Goal: Task Accomplishment & Management: Use online tool/utility

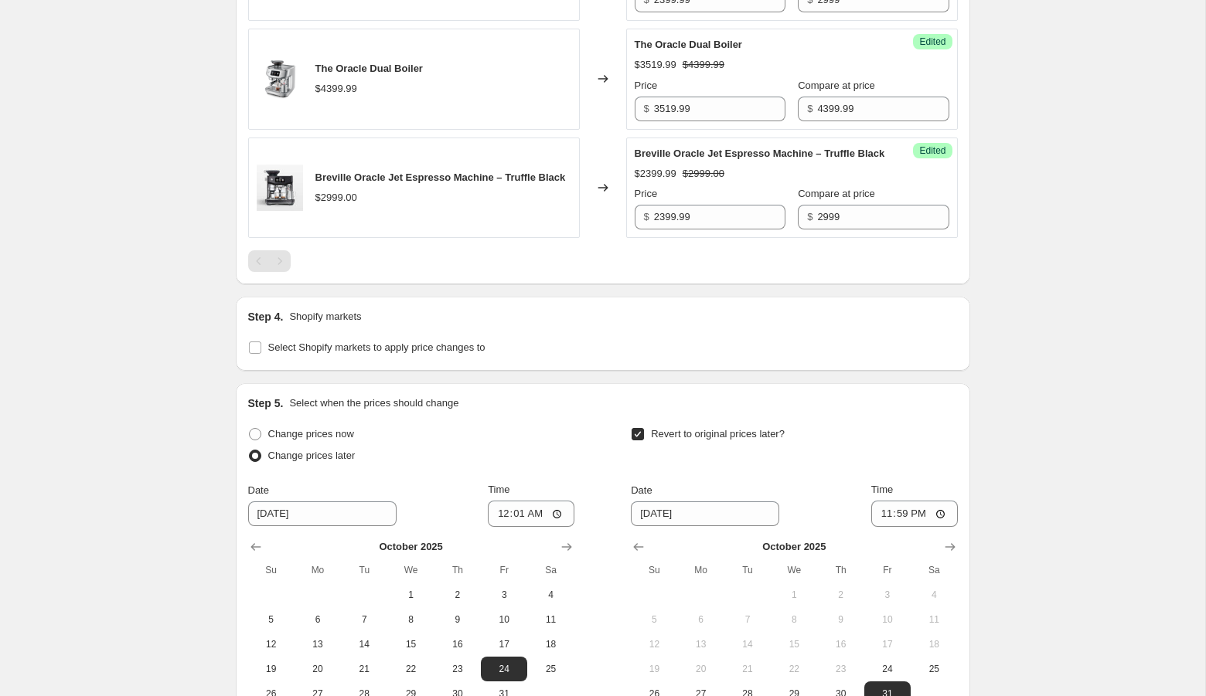
scroll to position [1777, 0]
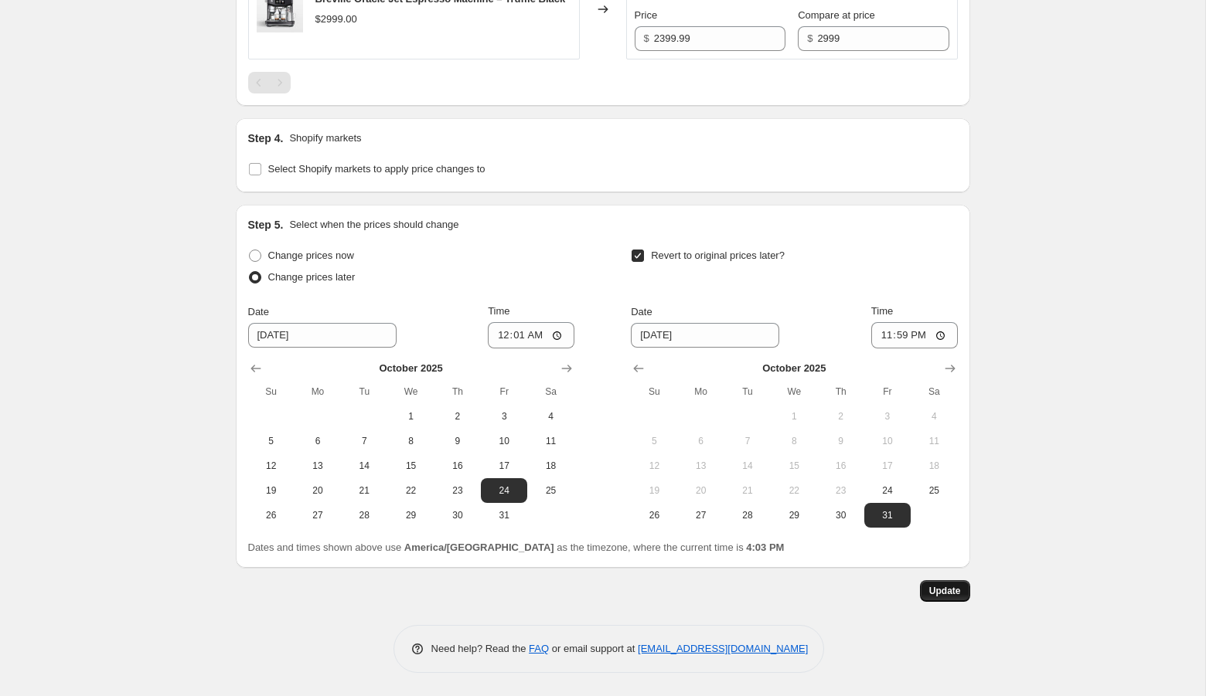
click at [959, 587] on span "Update" at bounding box center [945, 591] width 32 height 12
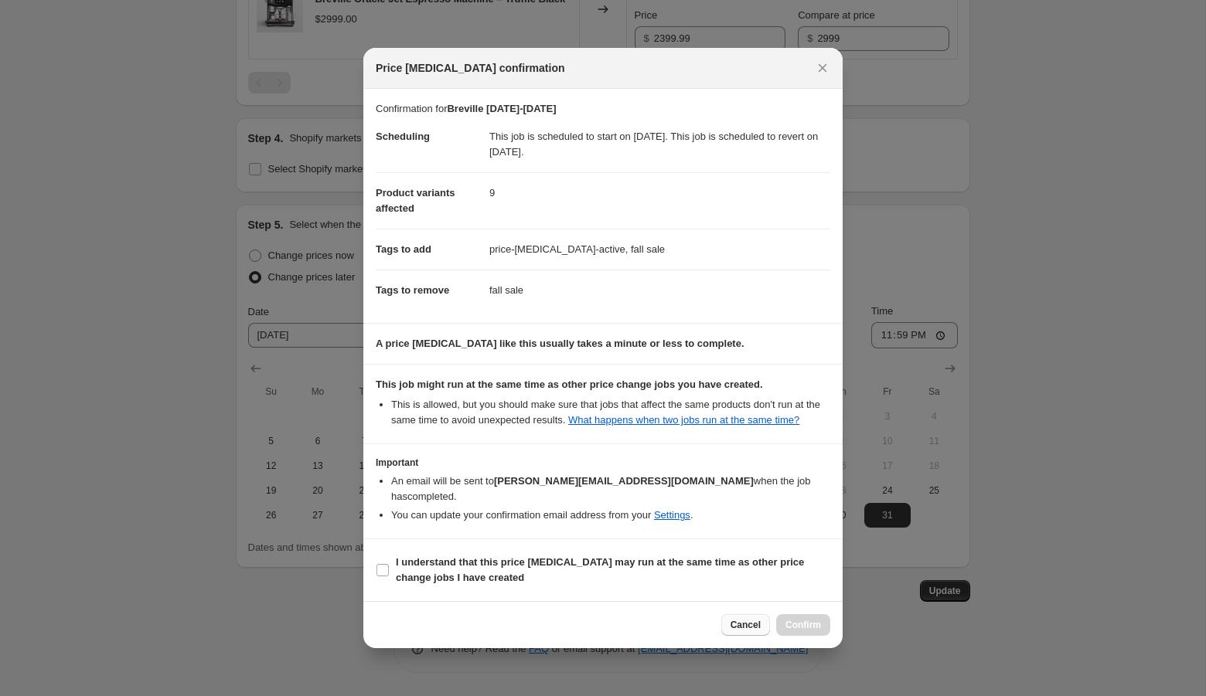
click at [730, 624] on span "Cancel" at bounding box center [745, 625] width 30 height 12
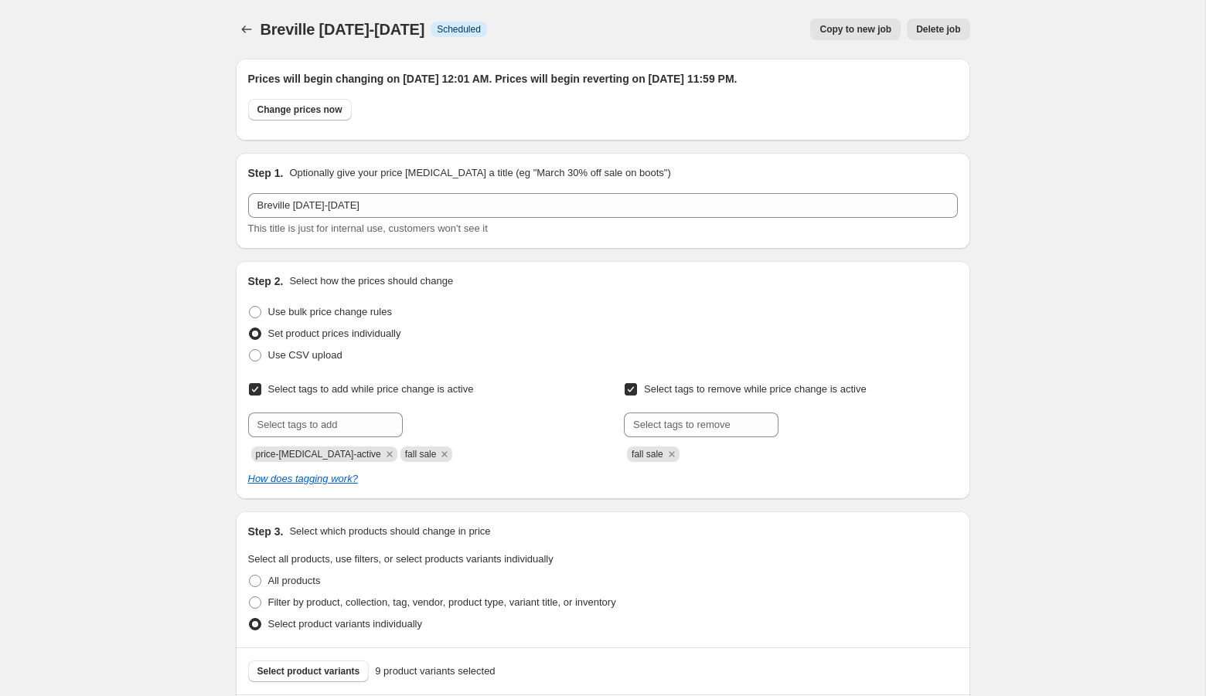
scroll to position [1777, 0]
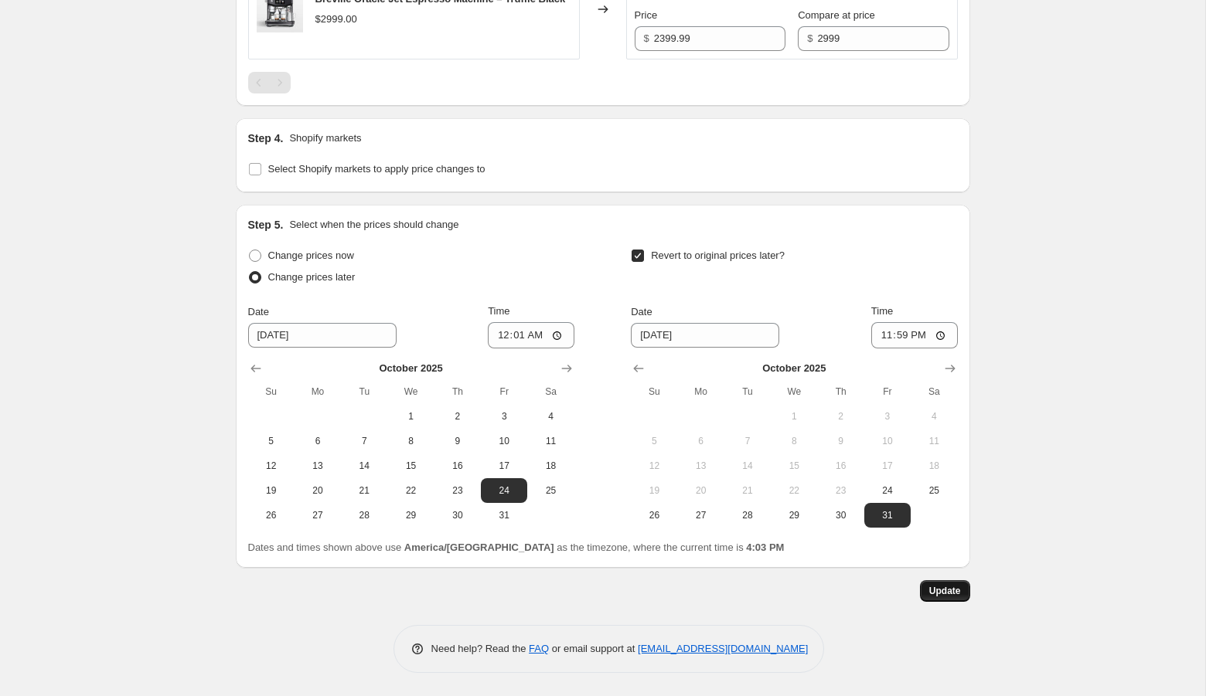
click at [927, 591] on button "Update" at bounding box center [945, 591] width 50 height 22
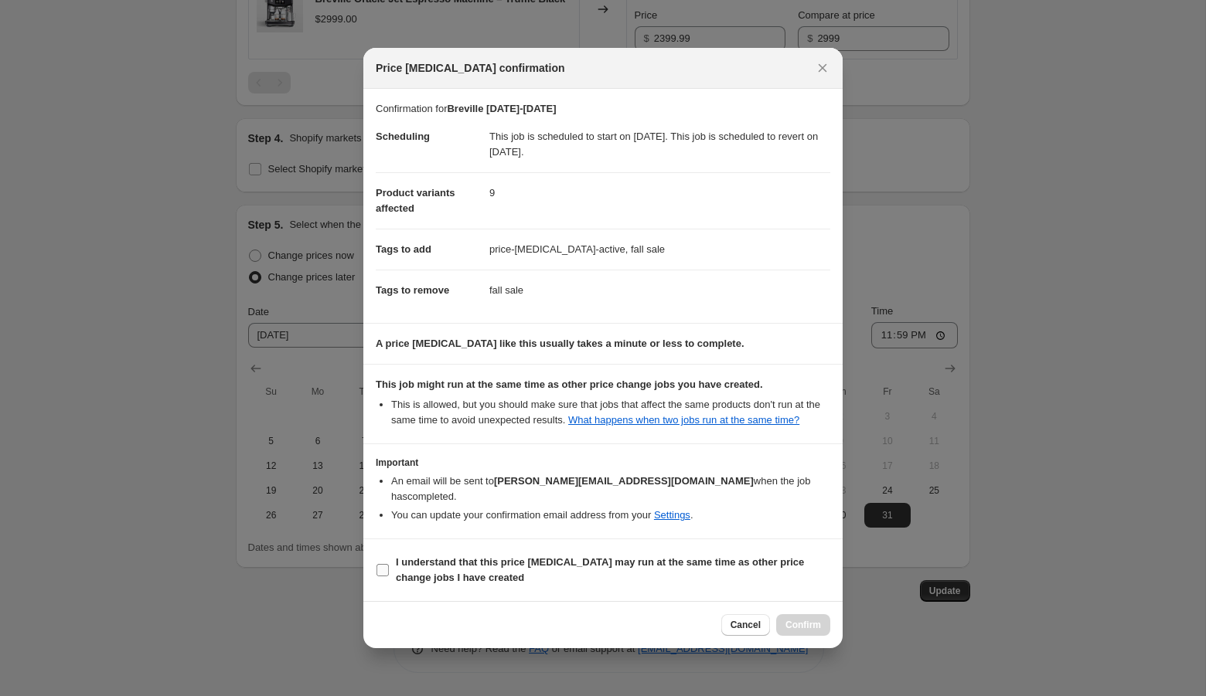
click at [383, 570] on input "I understand that this price [MEDICAL_DATA] may run at the same time as other p…" at bounding box center [382, 570] width 12 height 12
checkbox input "true"
click at [803, 619] on span "Confirm" at bounding box center [803, 625] width 36 height 12
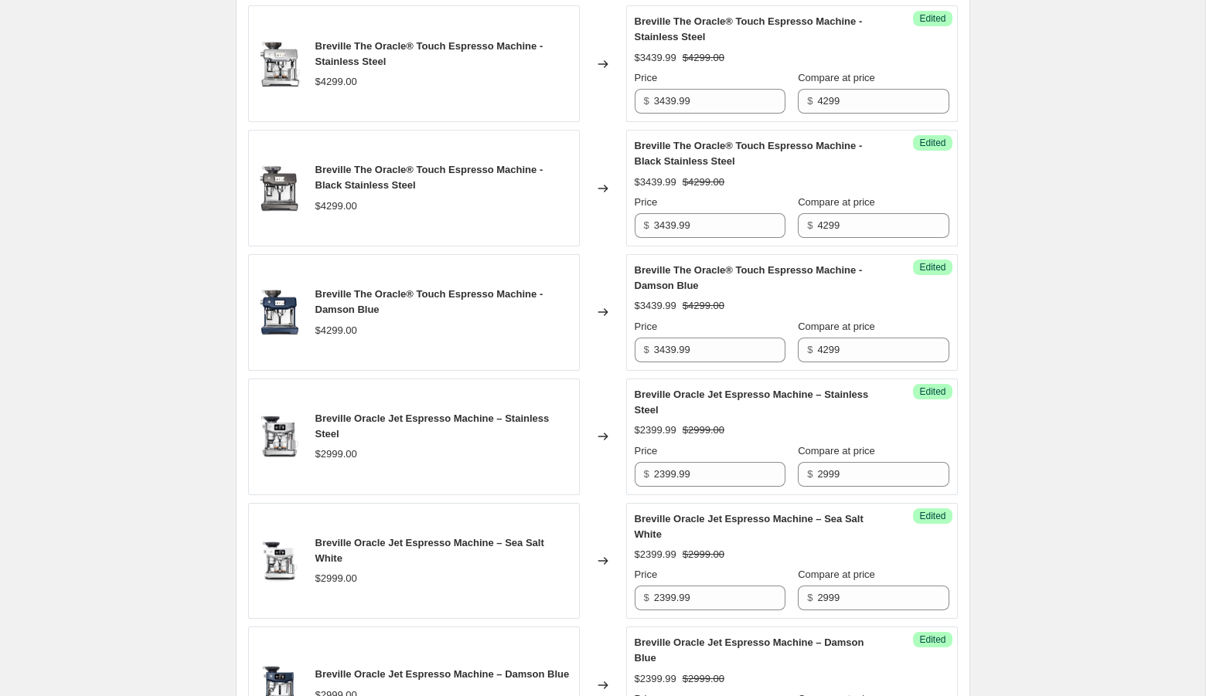
scroll to position [0, 0]
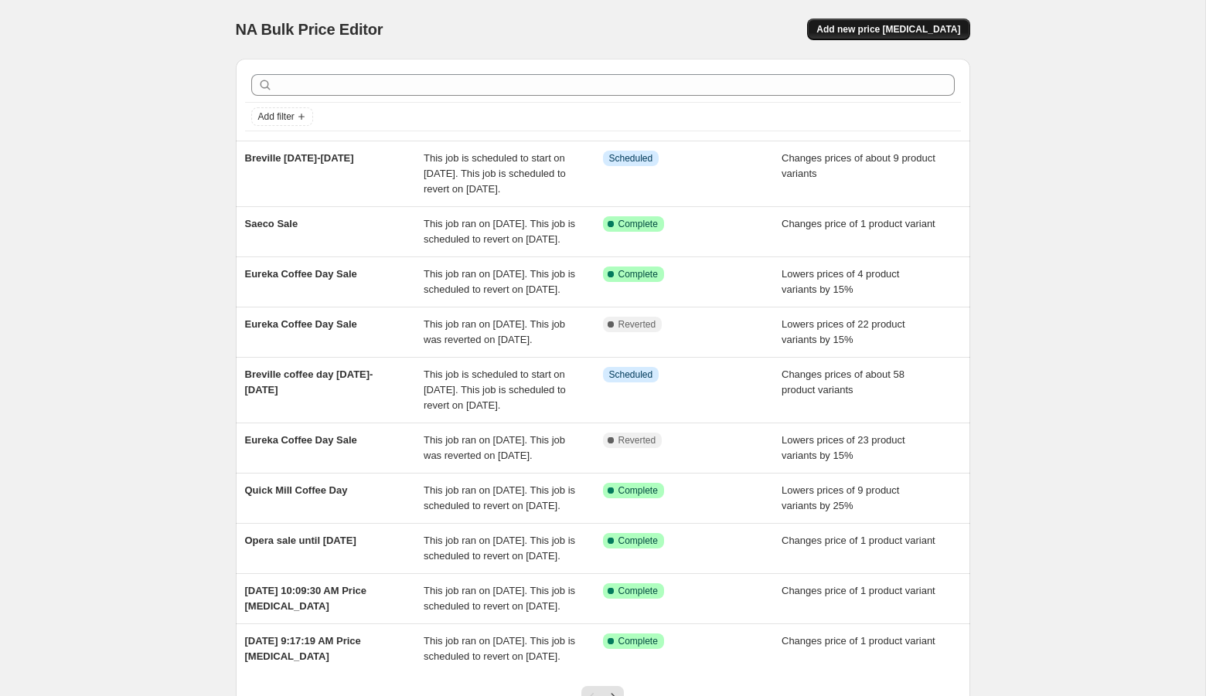
click at [923, 38] on button "Add new price [MEDICAL_DATA]" at bounding box center [888, 30] width 162 height 22
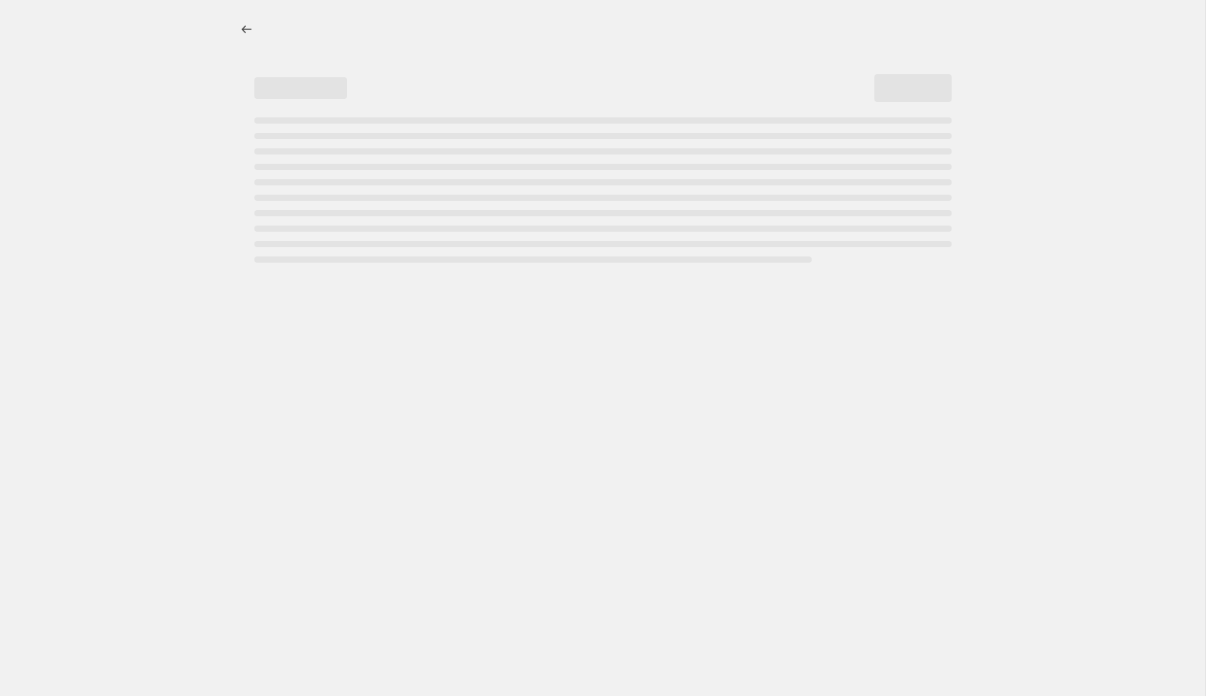
select select "percentage"
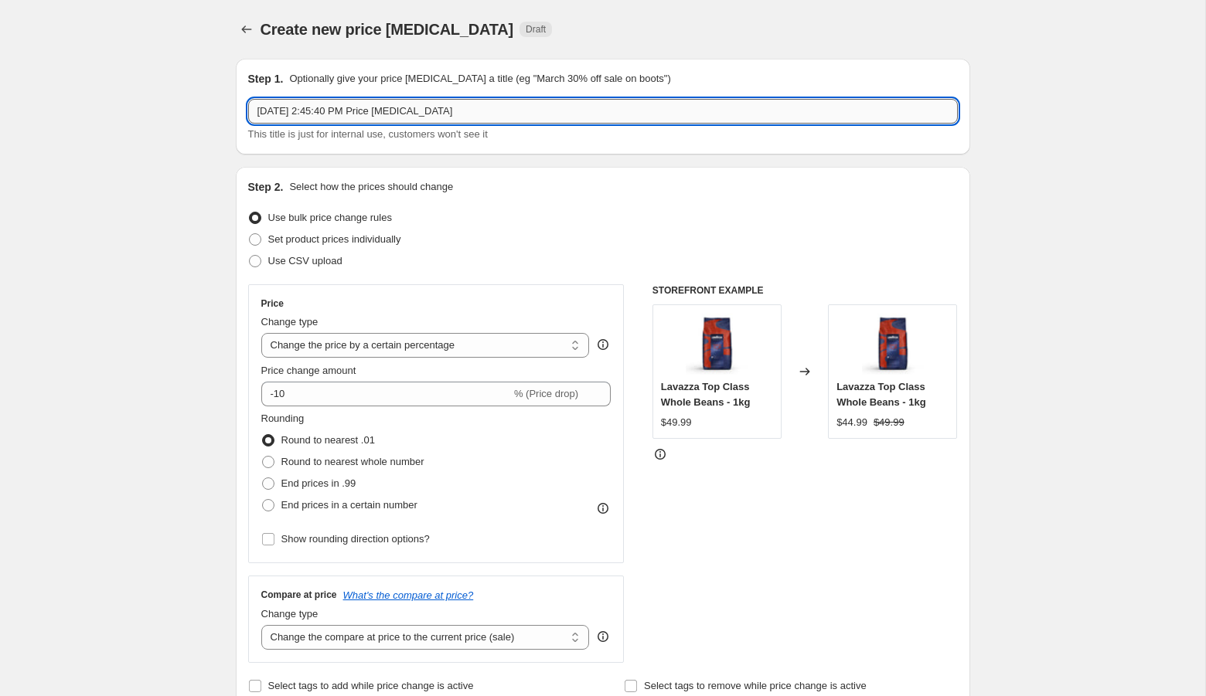
click at [490, 116] on input "[DATE] 2:45:40 PM Price [MEDICAL_DATA]" at bounding box center [603, 111] width 710 height 25
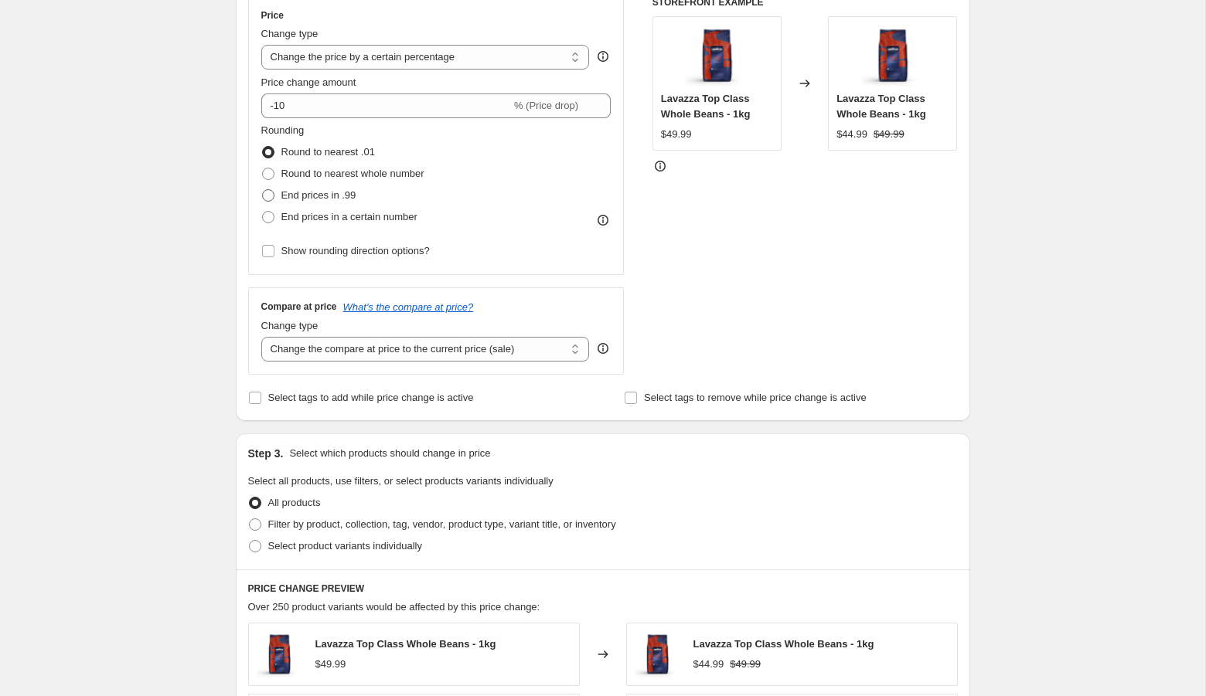
scroll to position [335, 0]
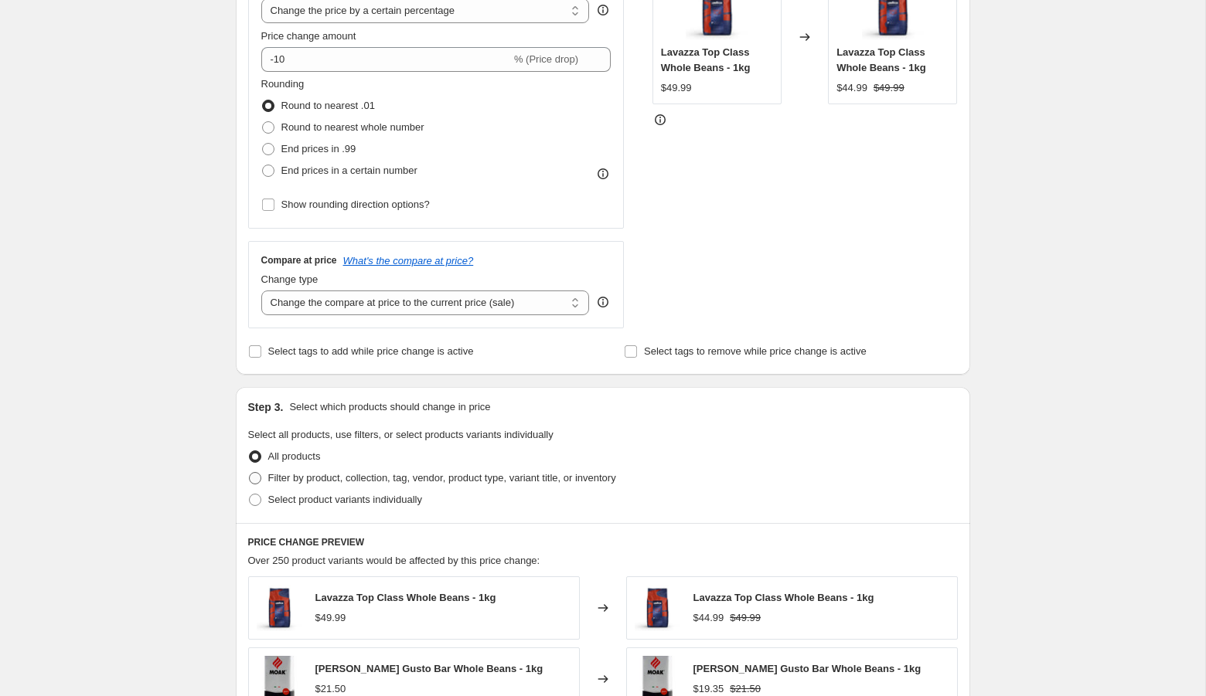
type input "Breville [DATE]-[DATE]"
click at [299, 475] on span "Filter by product, collection, tag, vendor, product type, variant title, or inv…" at bounding box center [442, 478] width 348 height 12
click at [250, 473] on input "Filter by product, collection, tag, vendor, product type, variant title, or inv…" at bounding box center [249, 472] width 1 height 1
radio input "true"
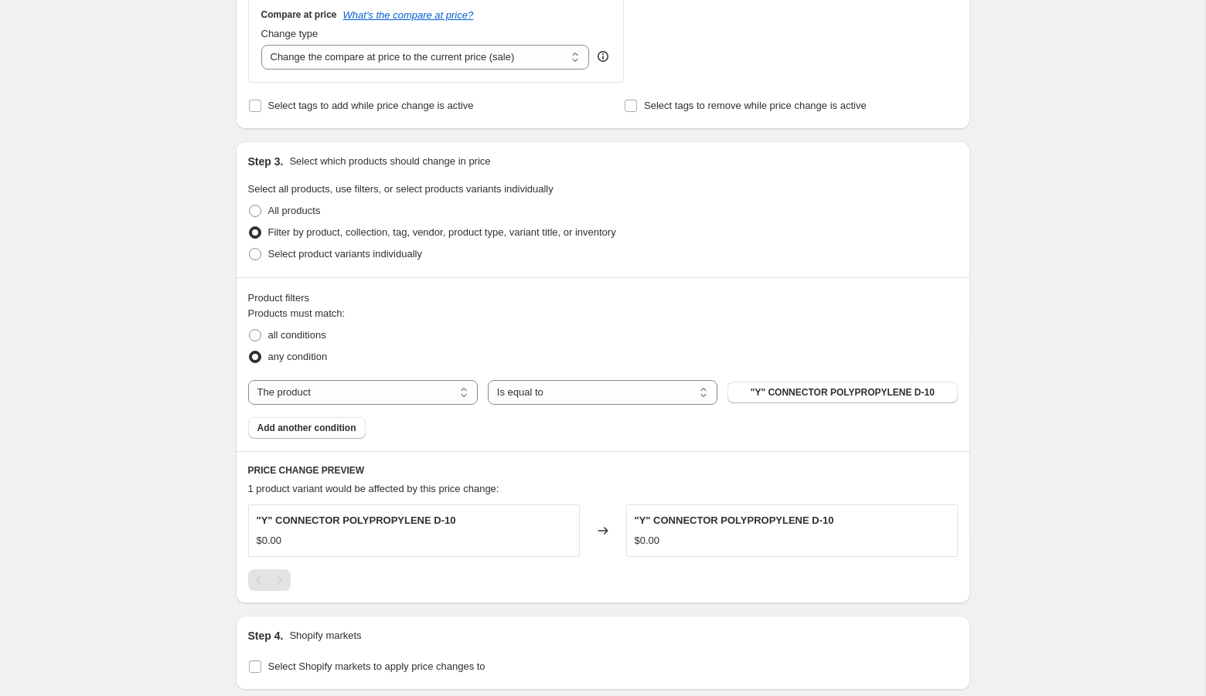
scroll to position [589, 0]
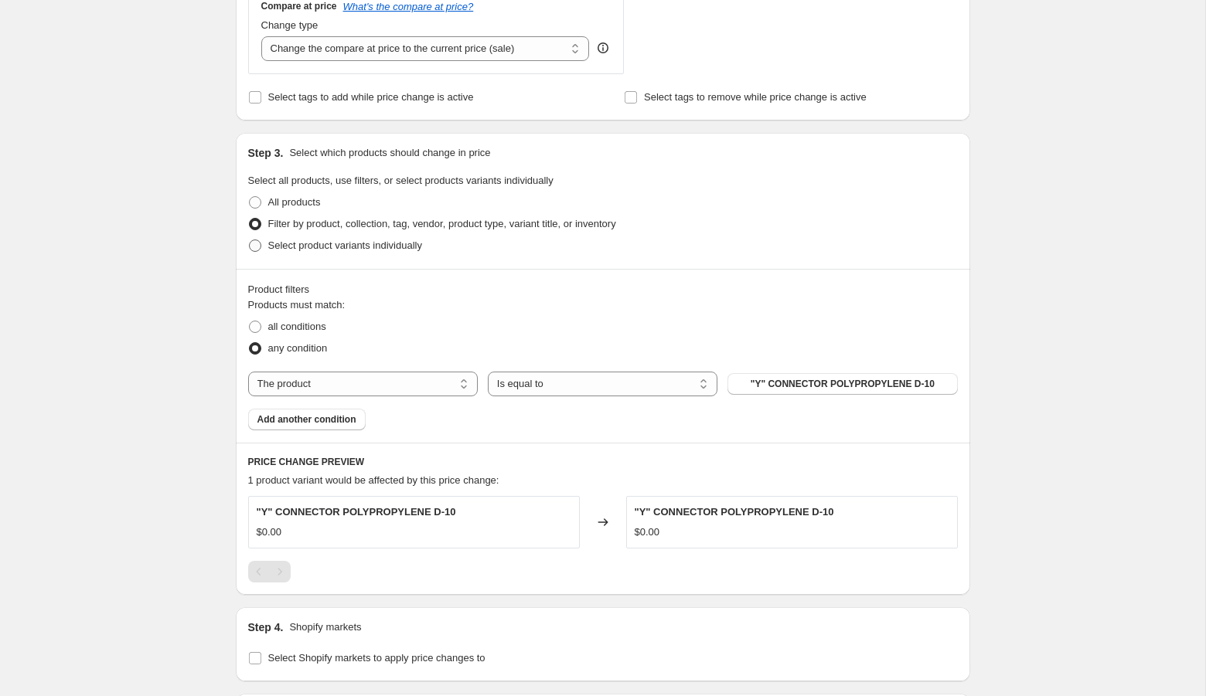
click at [314, 247] on span "Select product variants individually" at bounding box center [345, 246] width 154 height 12
click at [250, 240] on input "Select product variants individually" at bounding box center [249, 240] width 1 height 1
radio input "true"
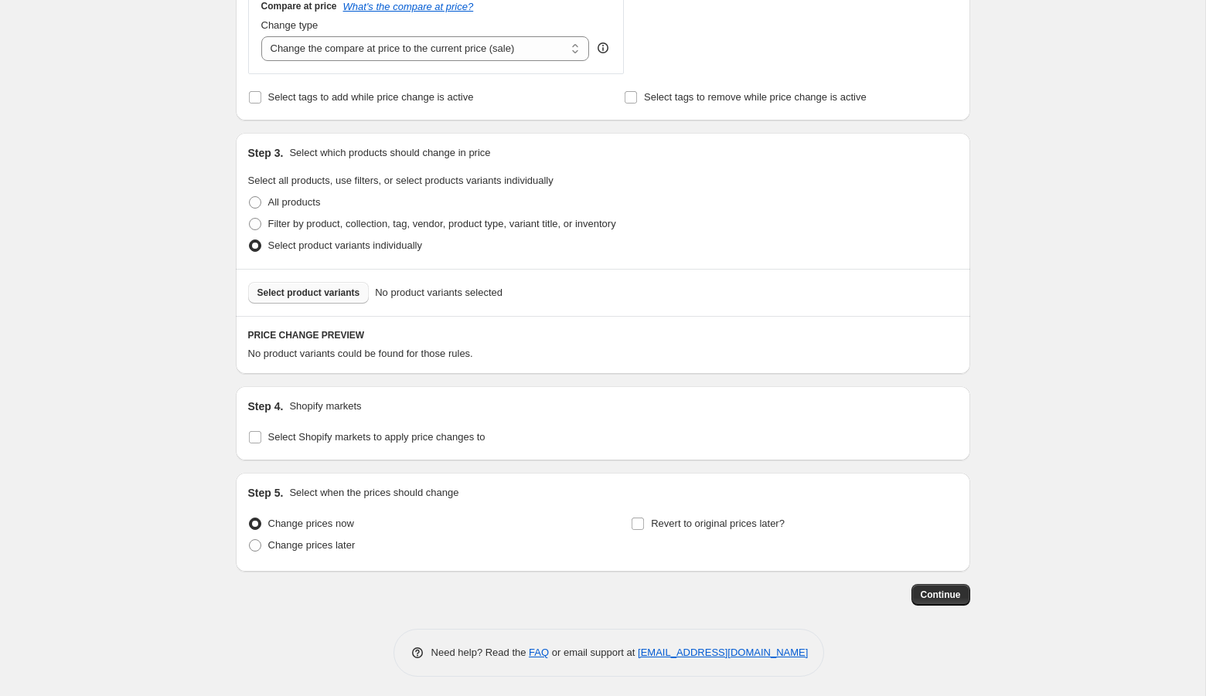
click at [328, 301] on button "Select product variants" at bounding box center [308, 293] width 121 height 22
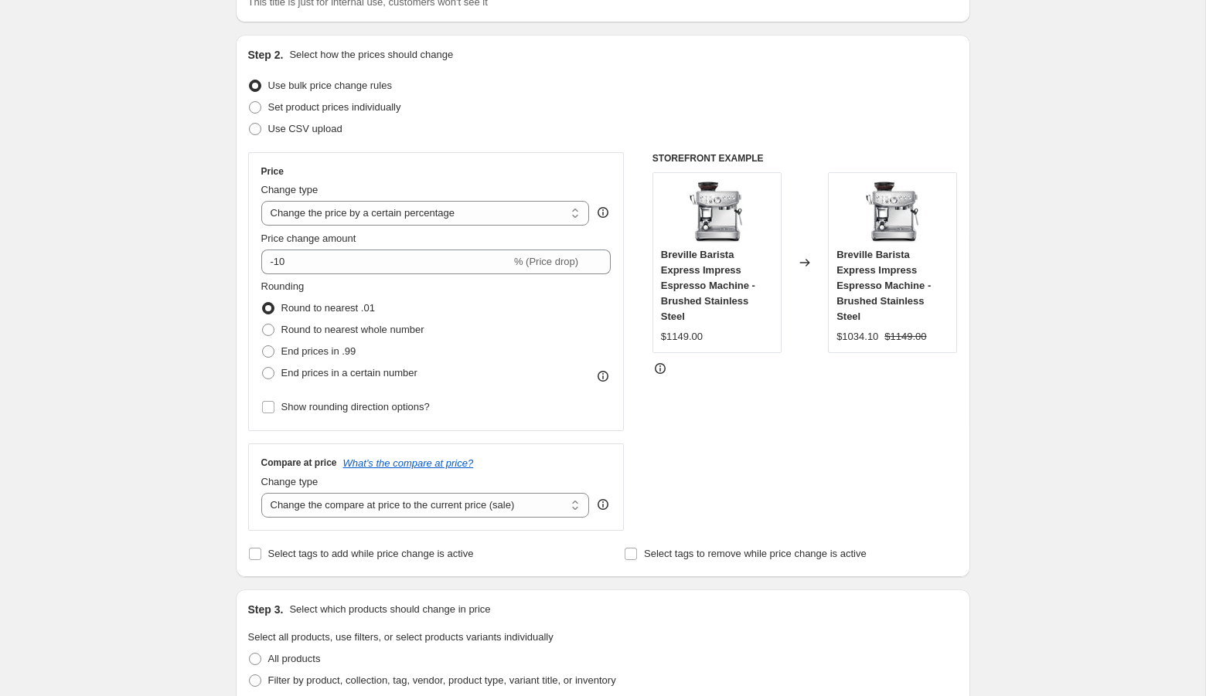
scroll to position [116, 0]
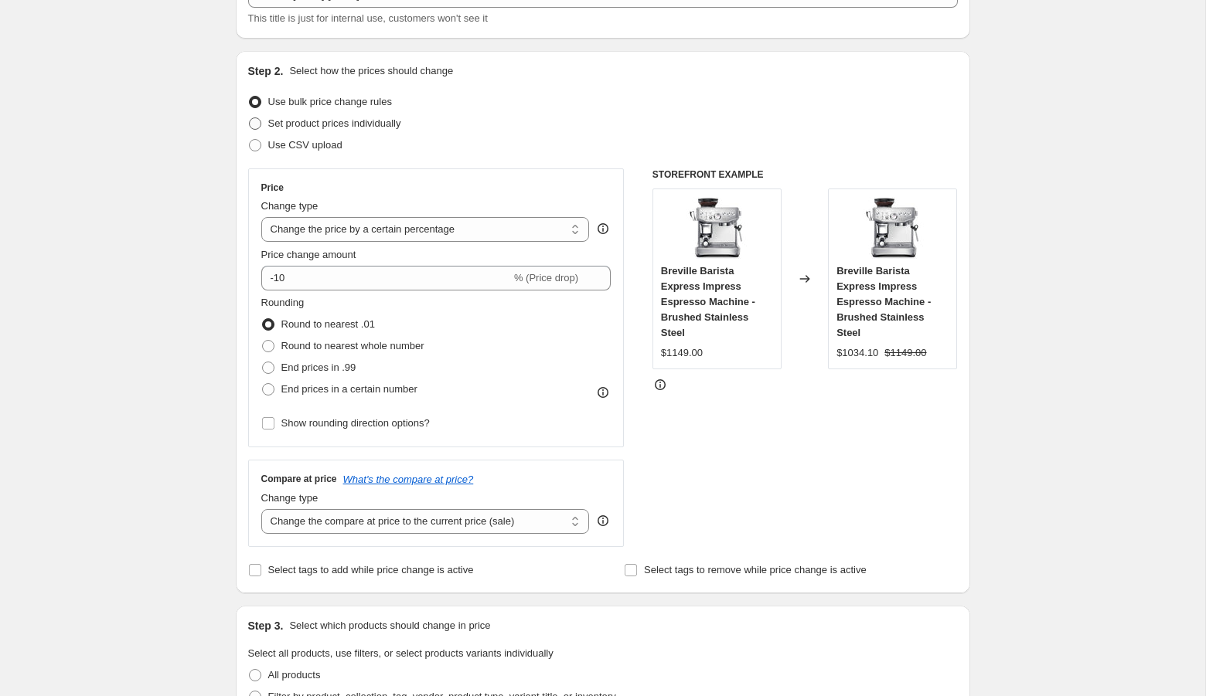
click at [328, 124] on span "Set product prices individually" at bounding box center [334, 123] width 133 height 12
click at [250, 118] on input "Set product prices individually" at bounding box center [249, 117] width 1 height 1
radio input "true"
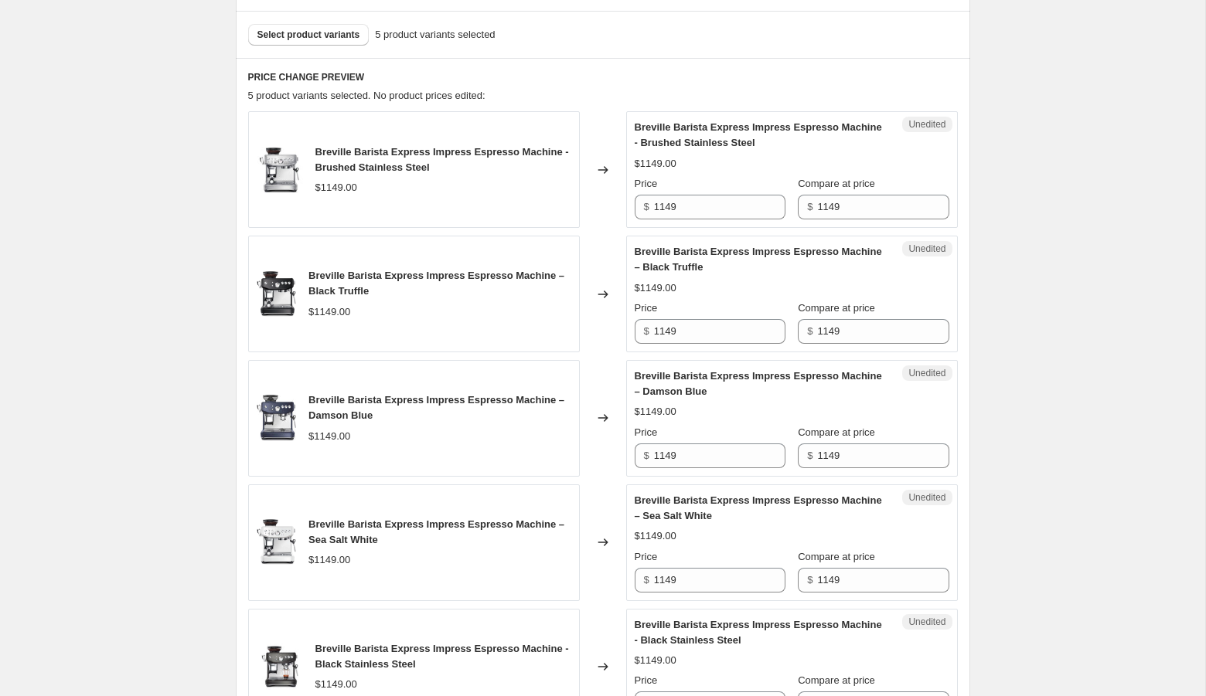
scroll to position [457, 0]
click at [688, 204] on input "1149" at bounding box center [719, 206] width 131 height 25
type input "899.99"
click at [713, 219] on div "Unedited Breville Barista Express Impress Espresso Machine - Brushed Stainless …" at bounding box center [792, 169] width 332 height 117
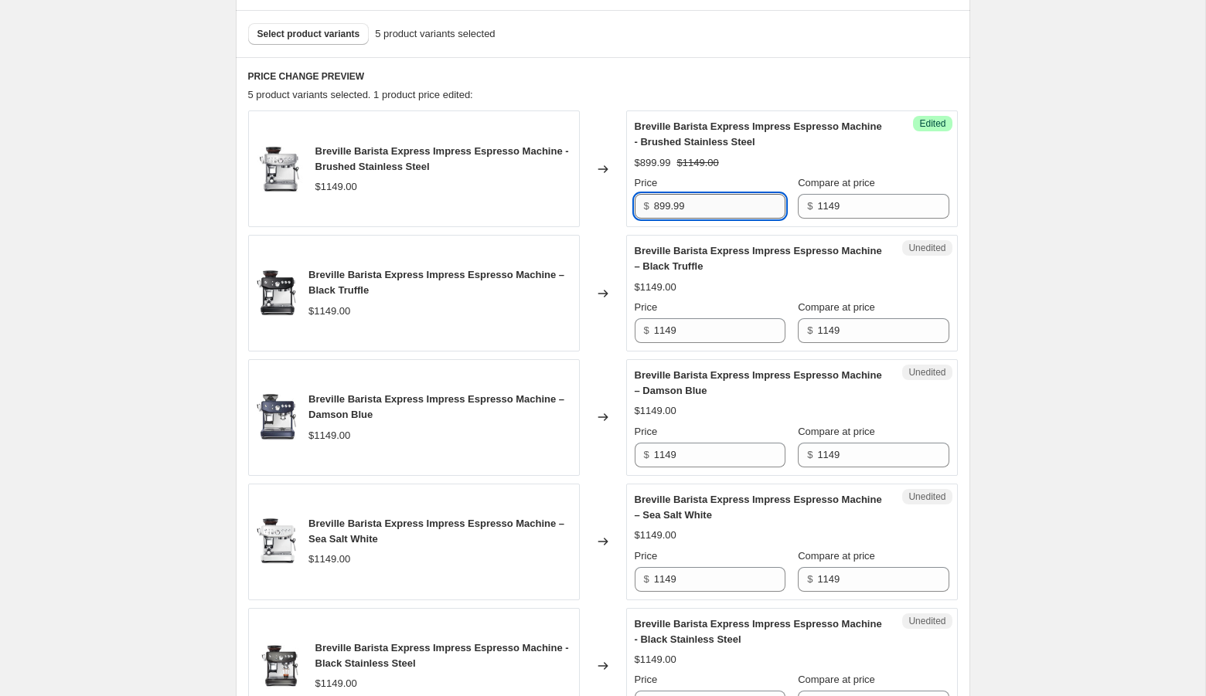
click at [713, 212] on input "899.99" at bounding box center [719, 206] width 131 height 25
click at [684, 331] on input "1149" at bounding box center [719, 330] width 131 height 25
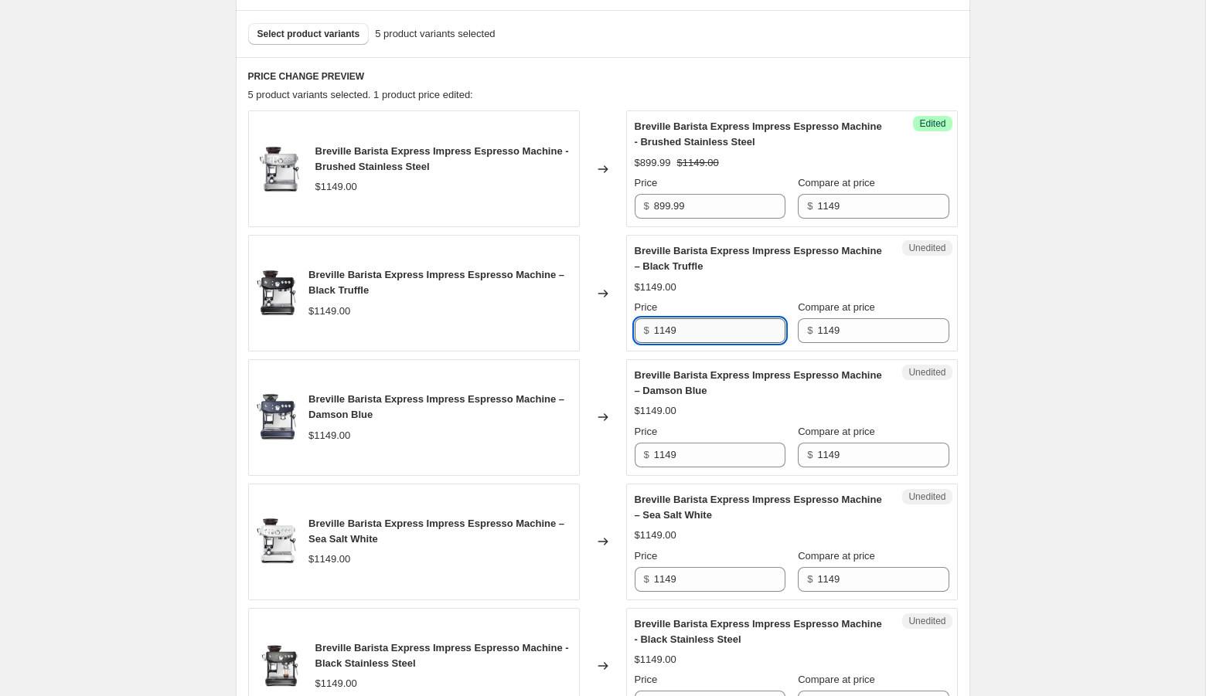
click at [684, 331] on input "1149" at bounding box center [719, 330] width 131 height 25
paste input "899.9"
type input "899.99"
click at [686, 451] on input "1149" at bounding box center [719, 455] width 131 height 25
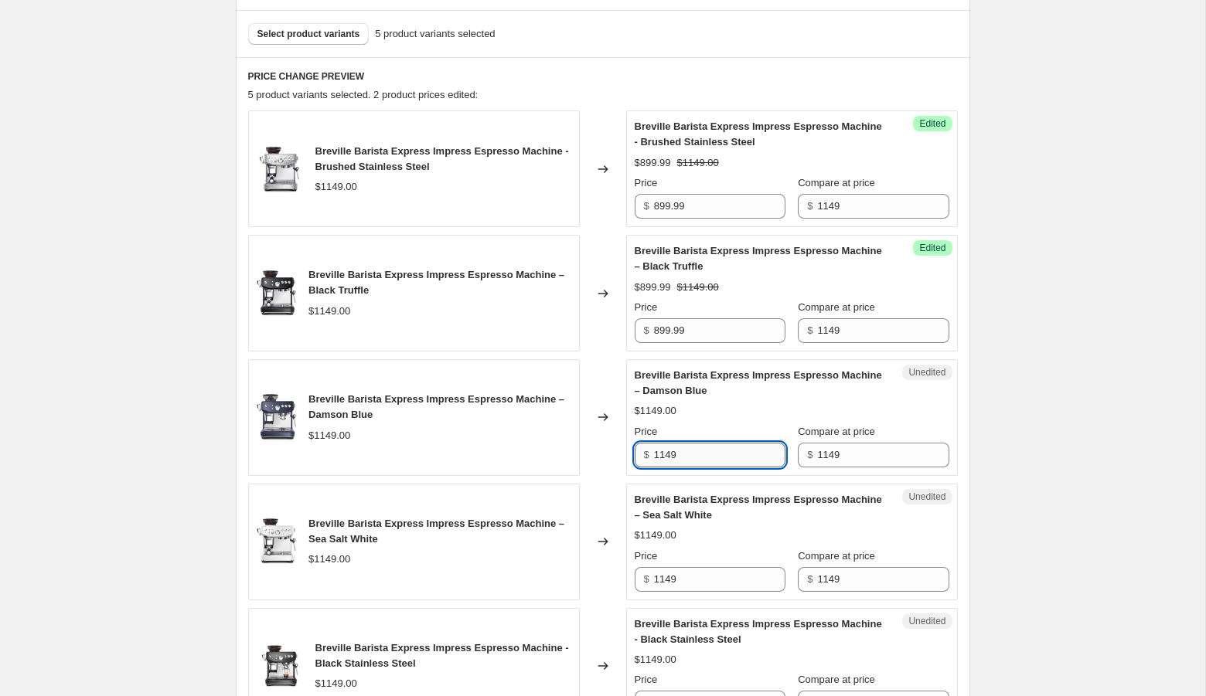
click at [686, 451] on input "1149" at bounding box center [719, 455] width 131 height 25
paste input "899.9"
type input "899.99"
click at [676, 574] on input "1149" at bounding box center [719, 579] width 131 height 25
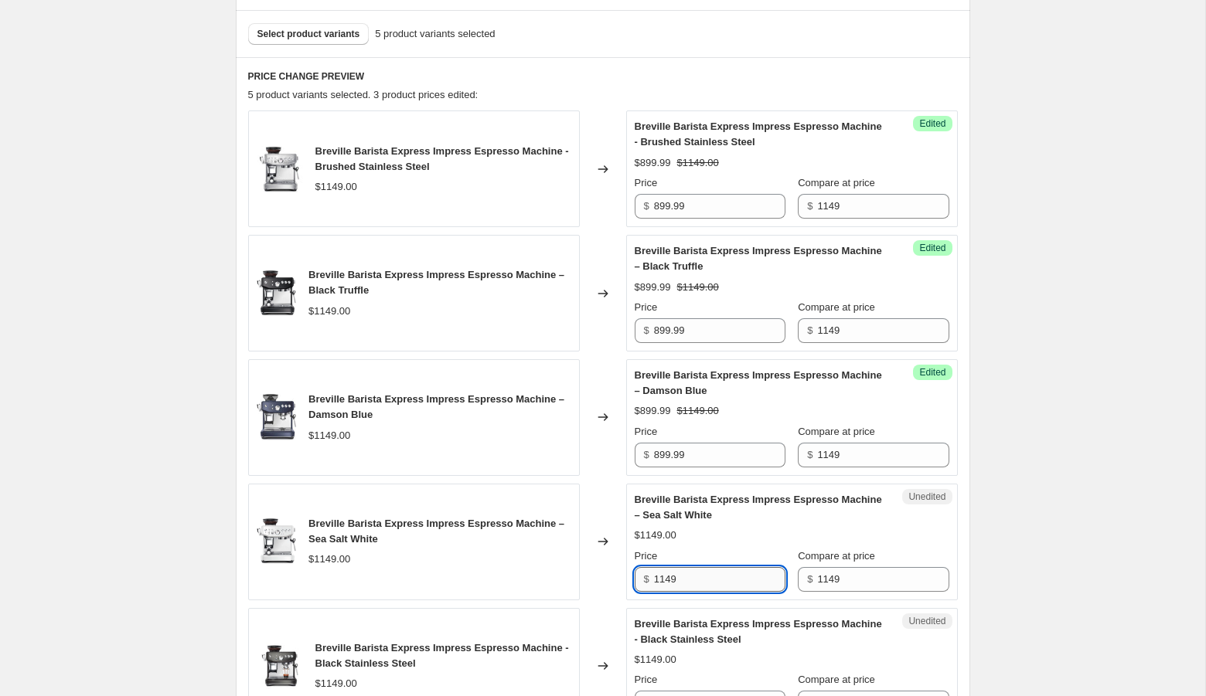
click at [676, 574] on input "1149" at bounding box center [719, 579] width 131 height 25
paste input "899.9"
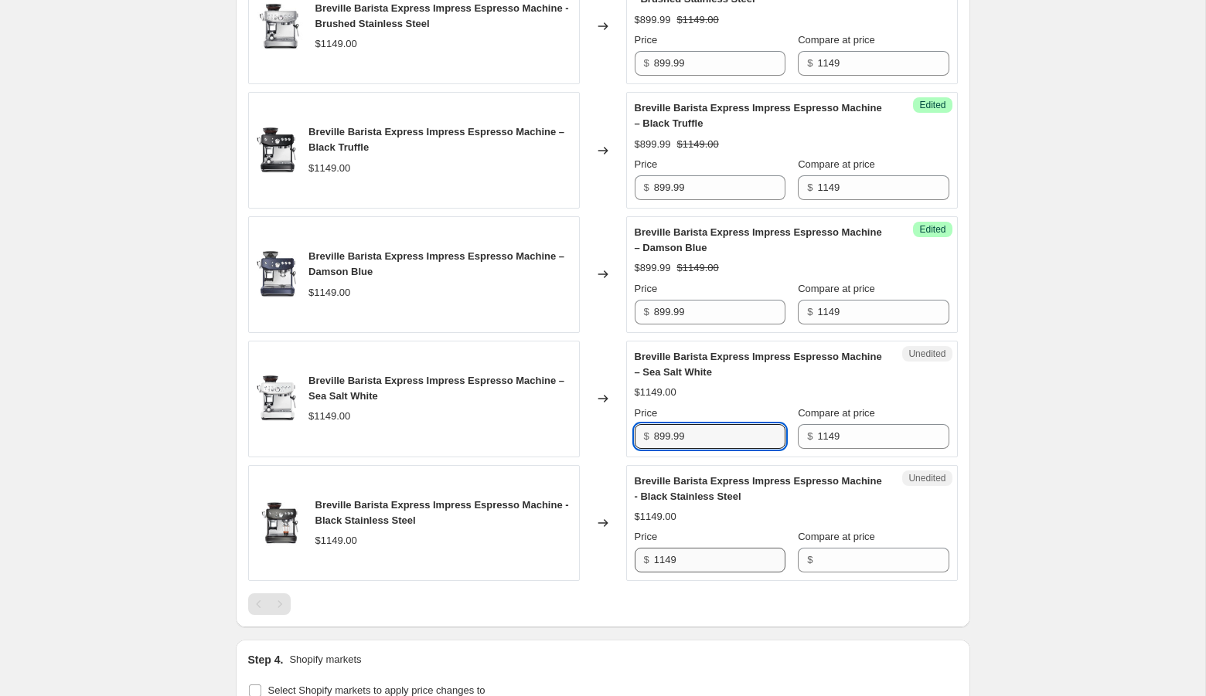
type input "899.99"
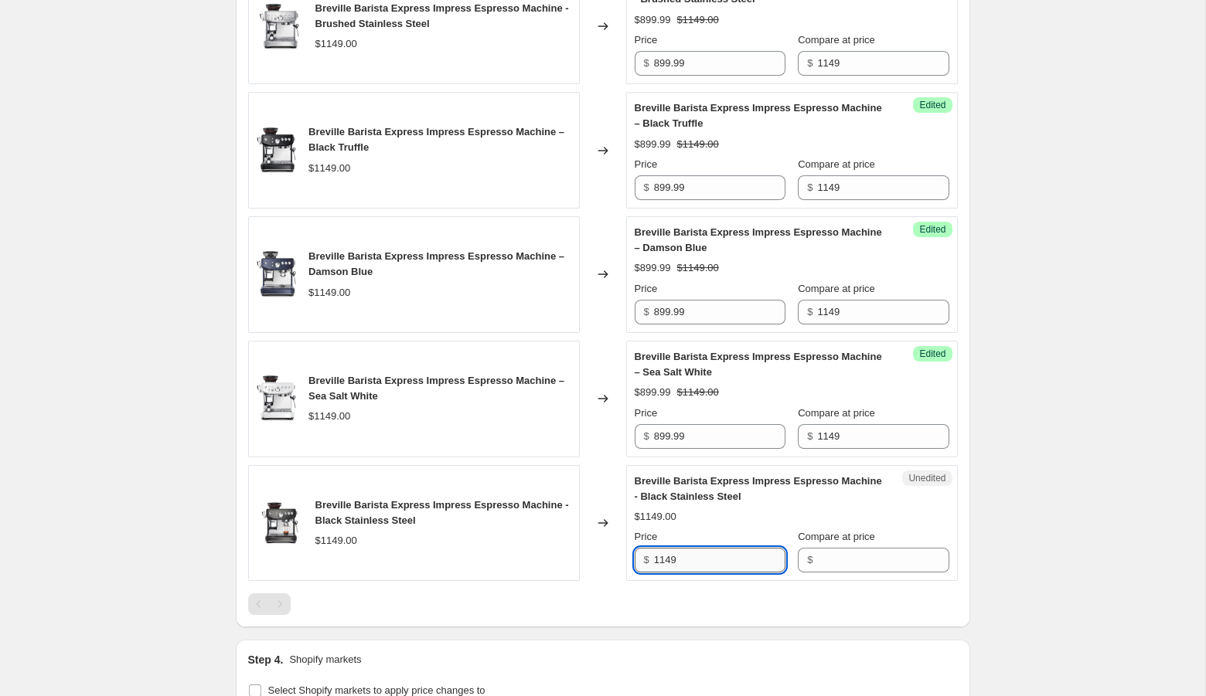
click at [688, 560] on input "1149" at bounding box center [719, 560] width 131 height 25
paste input "899.9"
type input "899.99"
click at [845, 555] on input "Compare at price" at bounding box center [882, 560] width 131 height 25
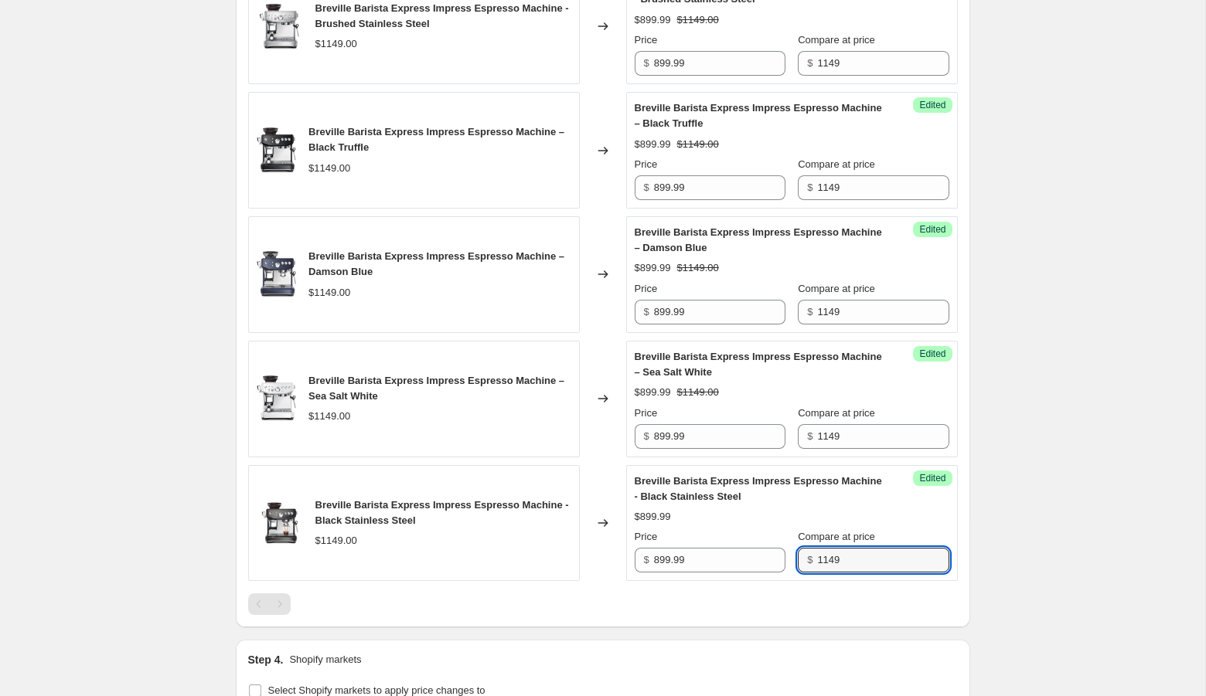
type input "1149"
click at [1076, 541] on div "Create new price [MEDICAL_DATA]. This page is ready Create new price [MEDICAL_D…" at bounding box center [602, 177] width 1205 height 1554
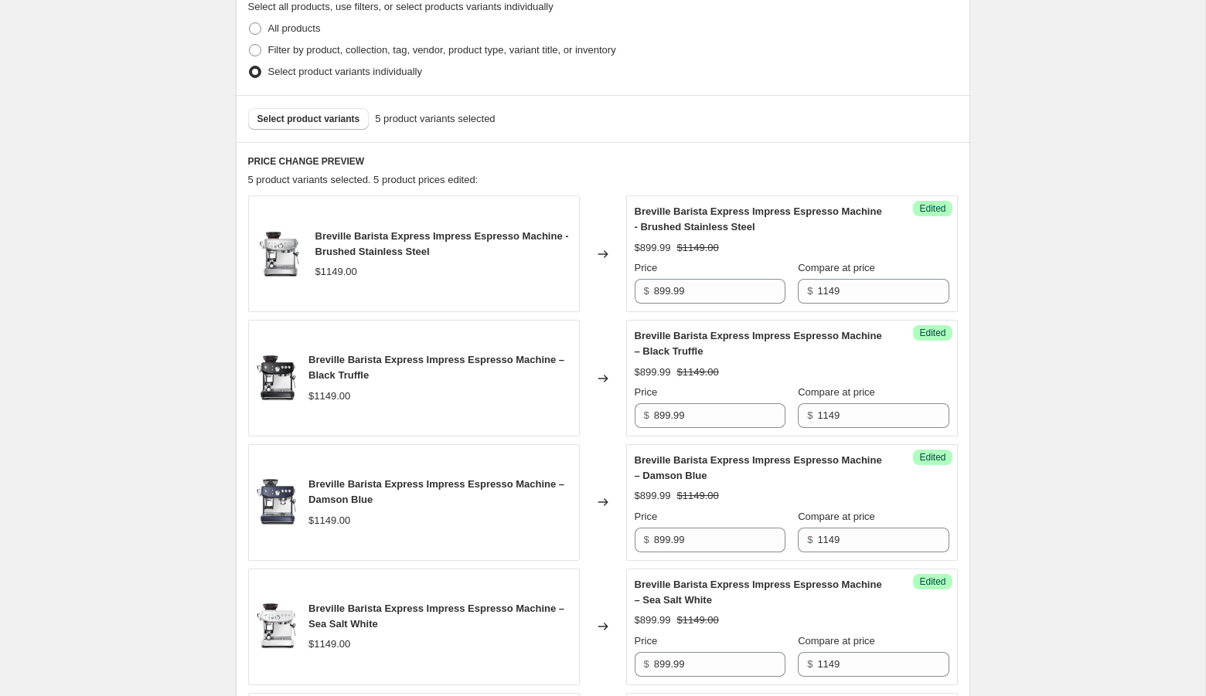
scroll to position [192, 0]
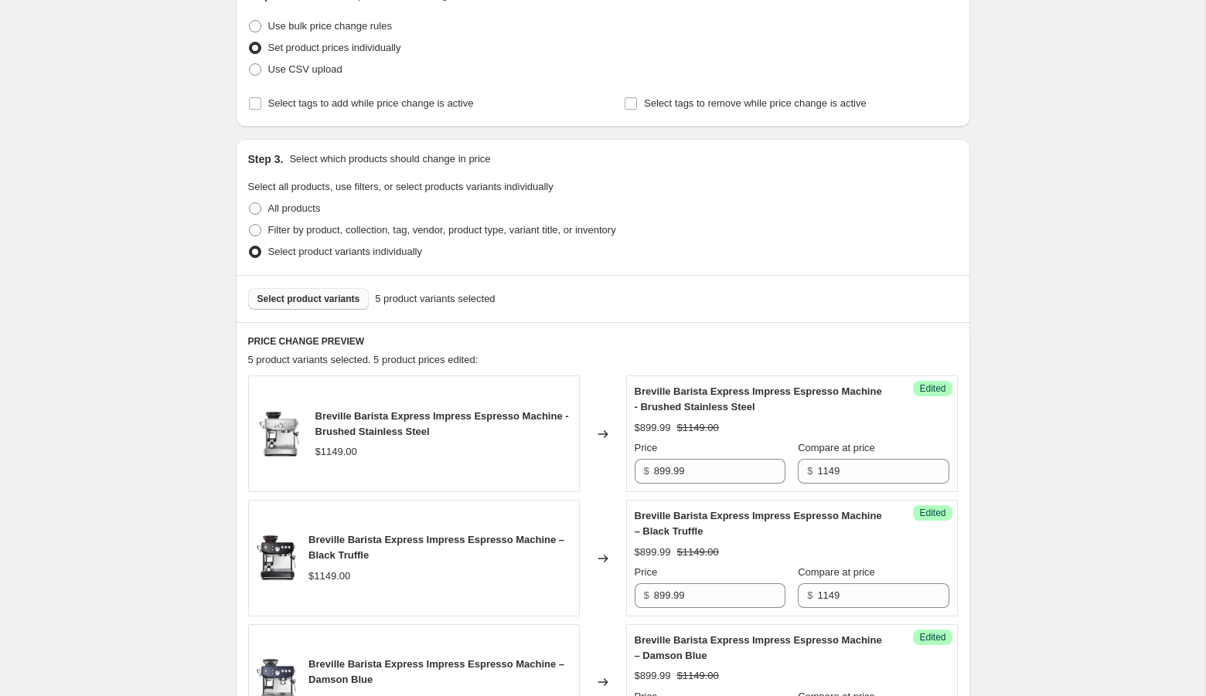
click at [296, 298] on span "Select product variants" at bounding box center [308, 299] width 103 height 12
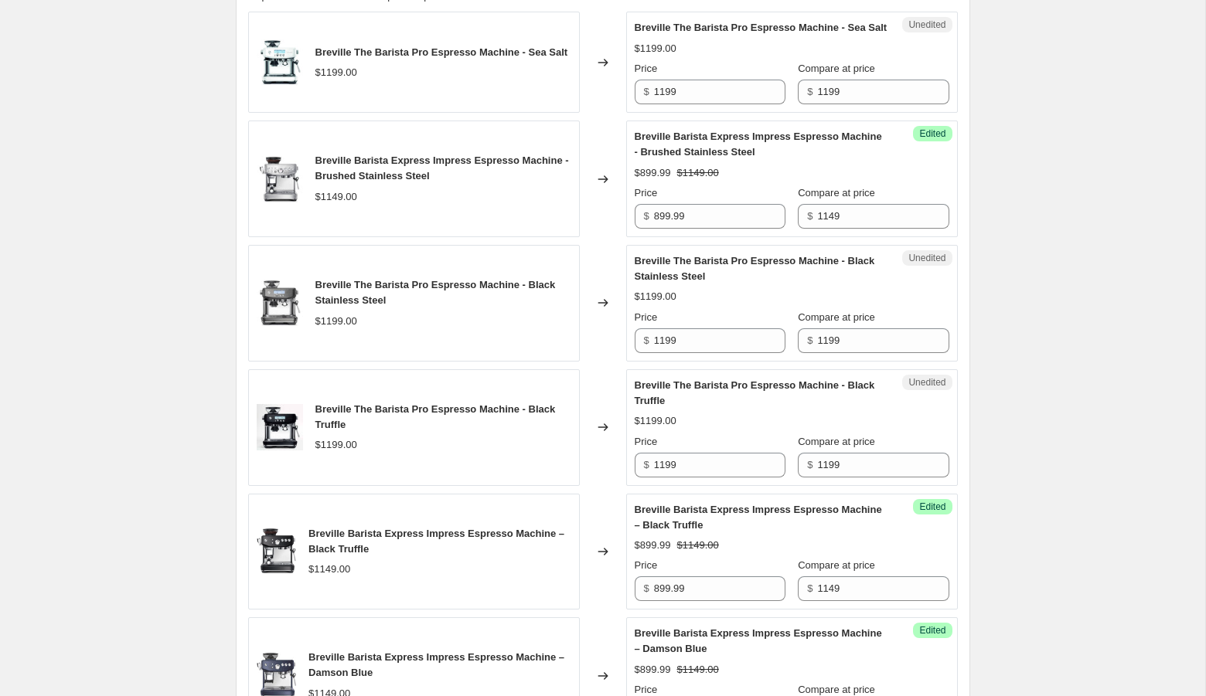
scroll to position [530, 0]
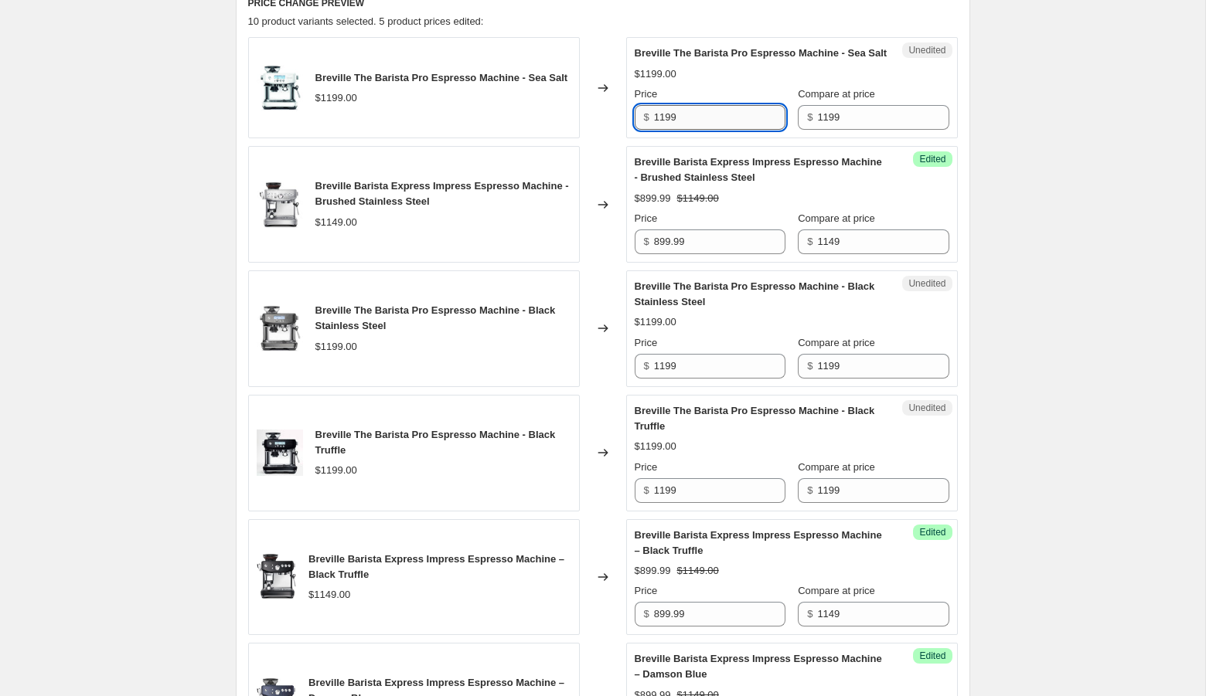
click at [679, 130] on input "1199" at bounding box center [719, 117] width 131 height 25
type input "959.99"
click at [1035, 206] on div "Create new price [MEDICAL_DATA]. This page is ready Create new price [MEDICAL_D…" at bounding box center [602, 550] width 1205 height 2160
click at [722, 130] on input "959.99" at bounding box center [719, 117] width 131 height 25
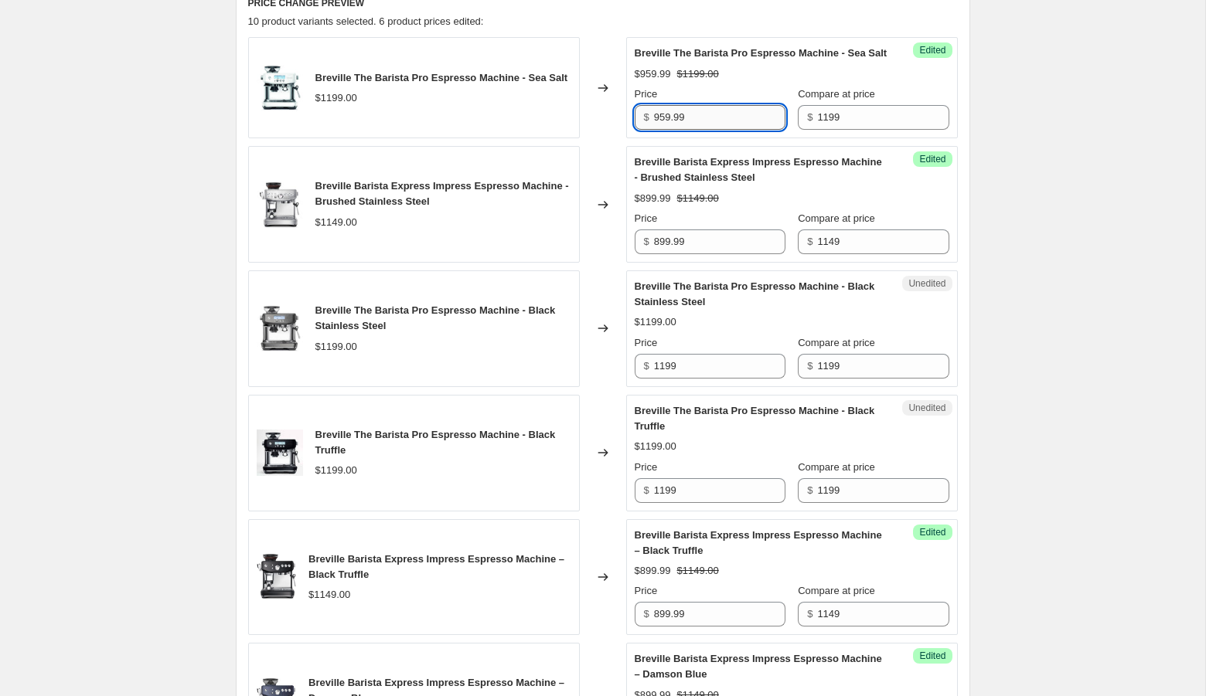
click at [722, 130] on input "959.99" at bounding box center [719, 117] width 131 height 25
click at [1123, 315] on div "Create new price [MEDICAL_DATA]. This page is ready Create new price [MEDICAL_D…" at bounding box center [602, 550] width 1205 height 2160
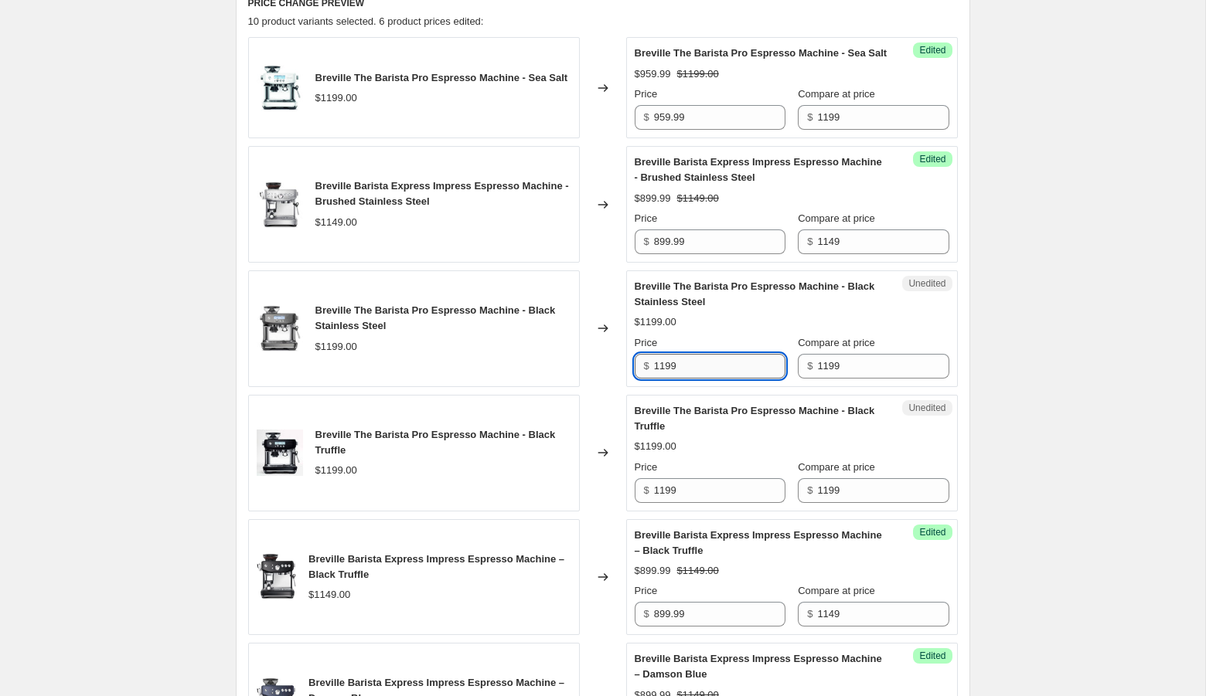
click at [682, 379] on input "1199" at bounding box center [719, 366] width 131 height 25
type input "1"
type input "899.99"
click at [1108, 409] on div "Create new price [MEDICAL_DATA]. This page is ready Create new price [MEDICAL_D…" at bounding box center [602, 550] width 1205 height 2160
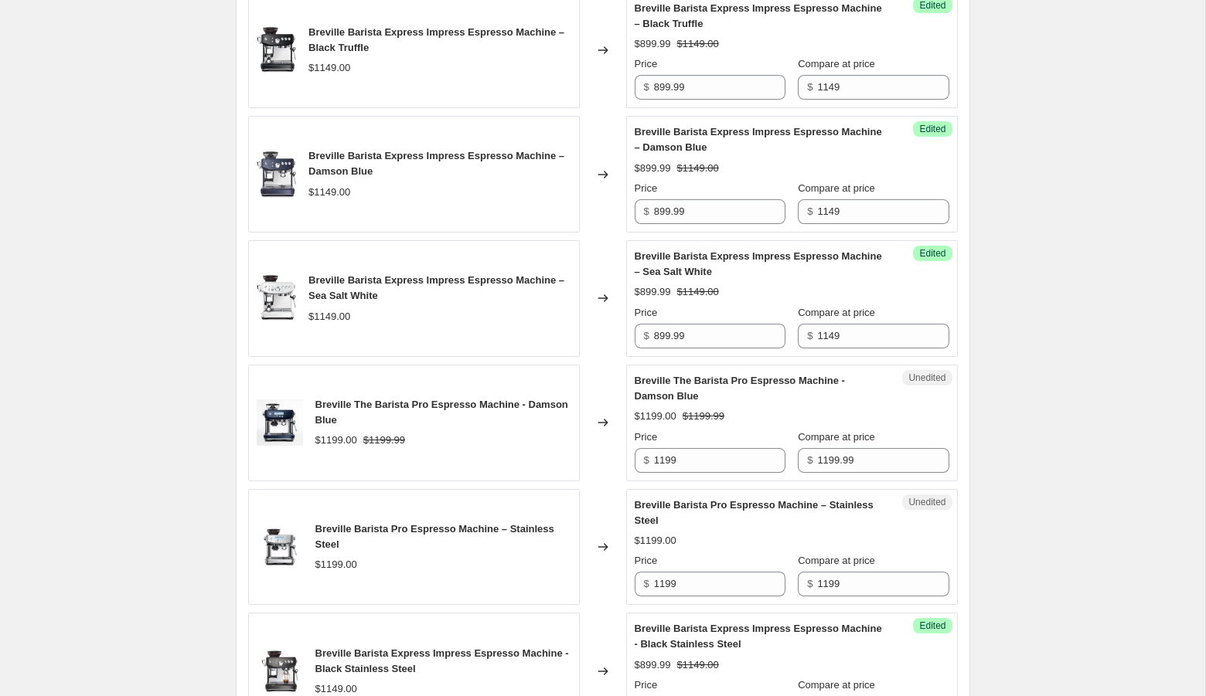
scroll to position [1083, 0]
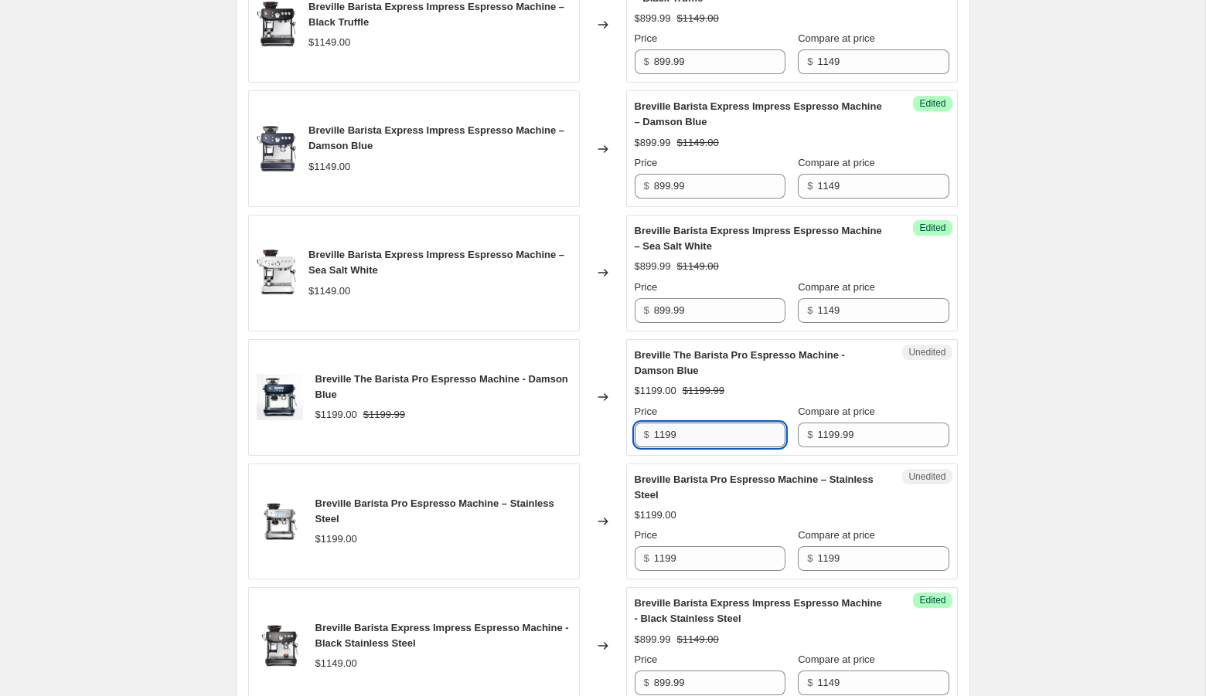
click at [676, 448] on input "1199" at bounding box center [719, 435] width 131 height 25
paste input "959."
type input "959.99"
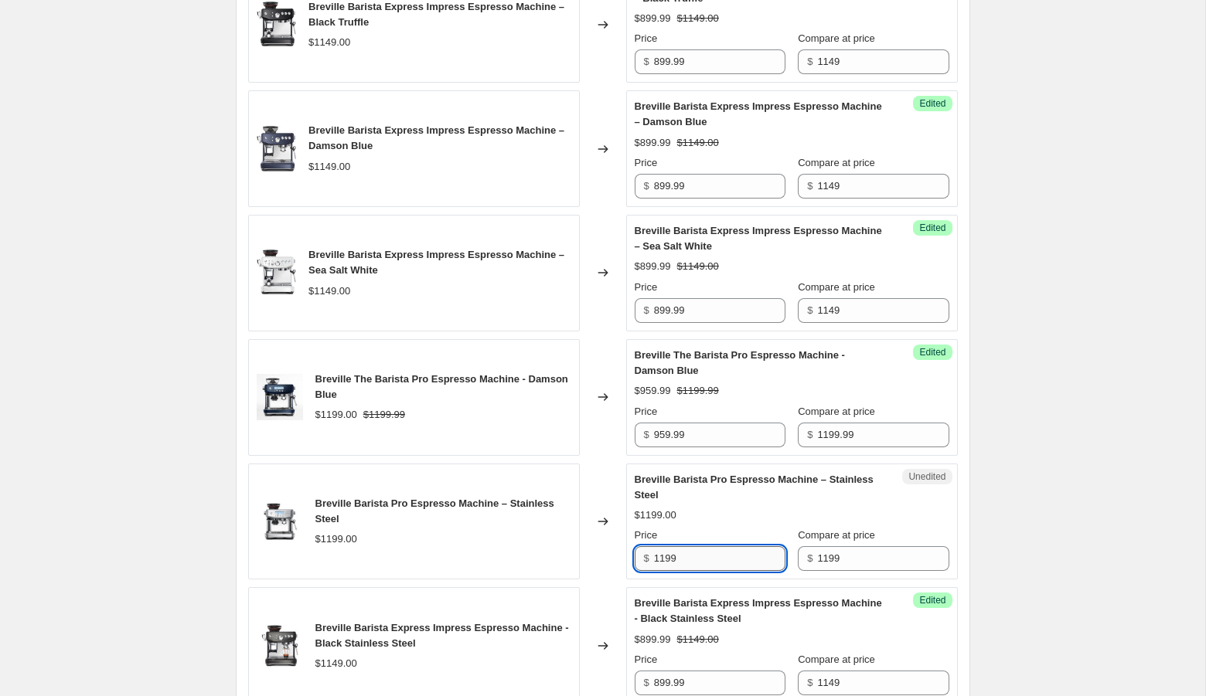
click at [719, 570] on input "1199" at bounding box center [719, 558] width 131 height 25
paste input "959."
type input "959.99"
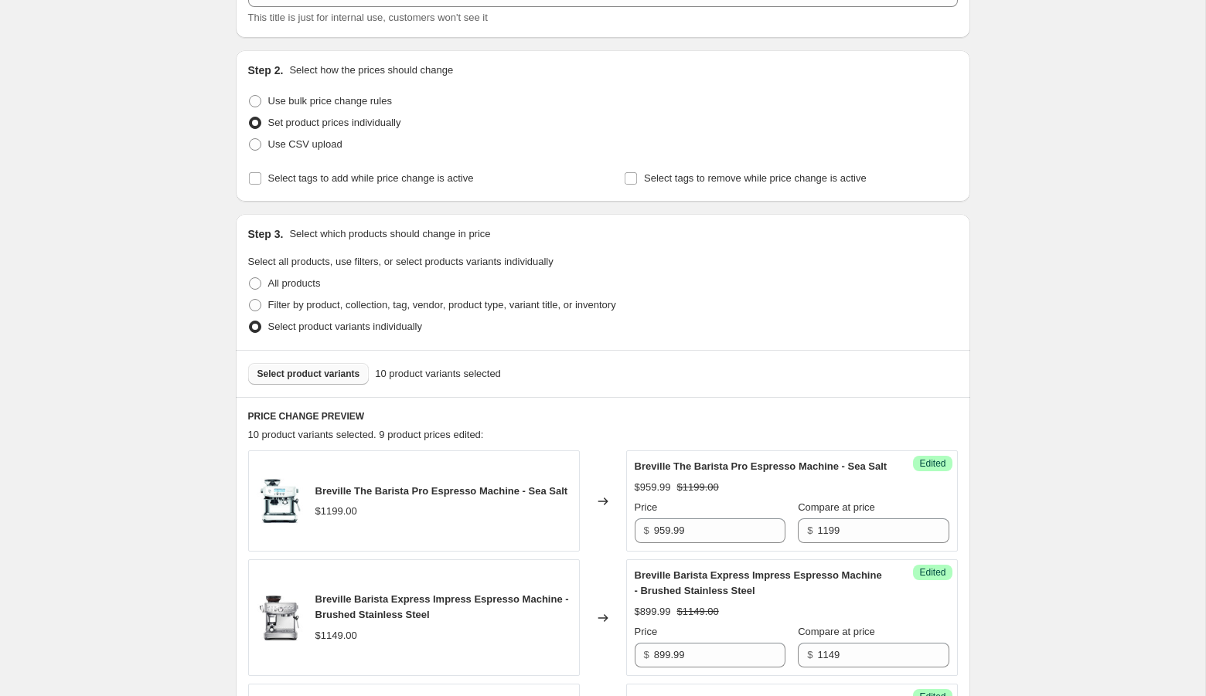
scroll to position [0, 0]
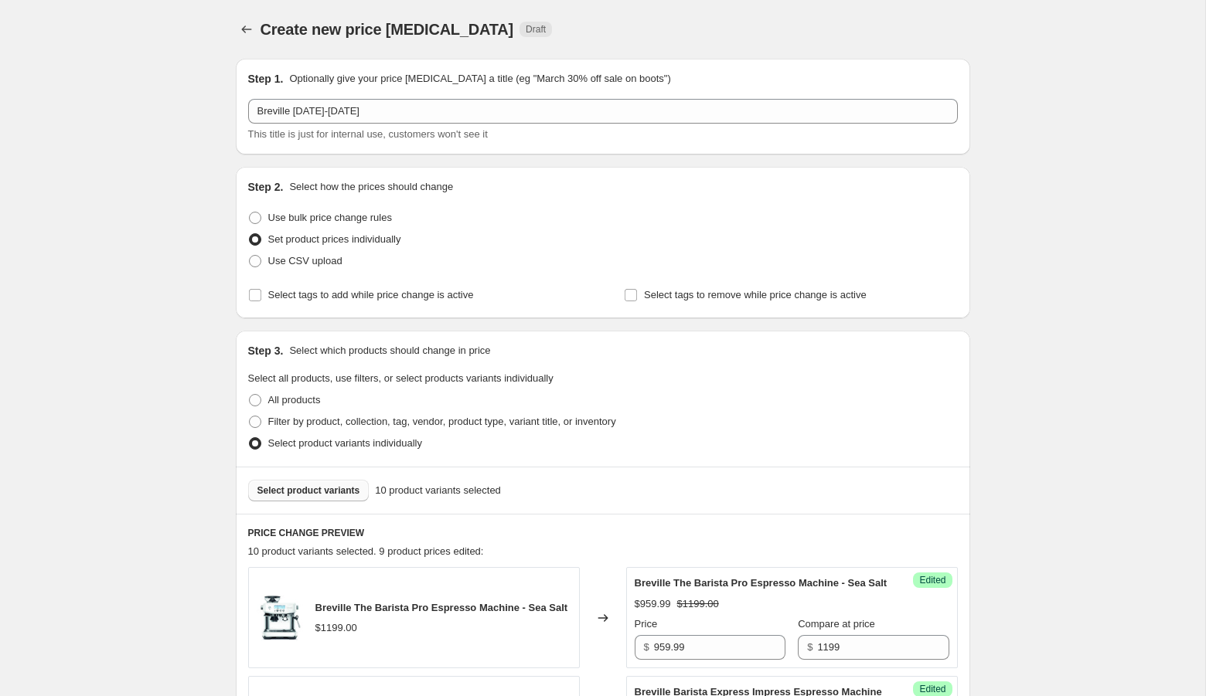
click at [322, 495] on span "Select product variants" at bounding box center [308, 491] width 103 height 12
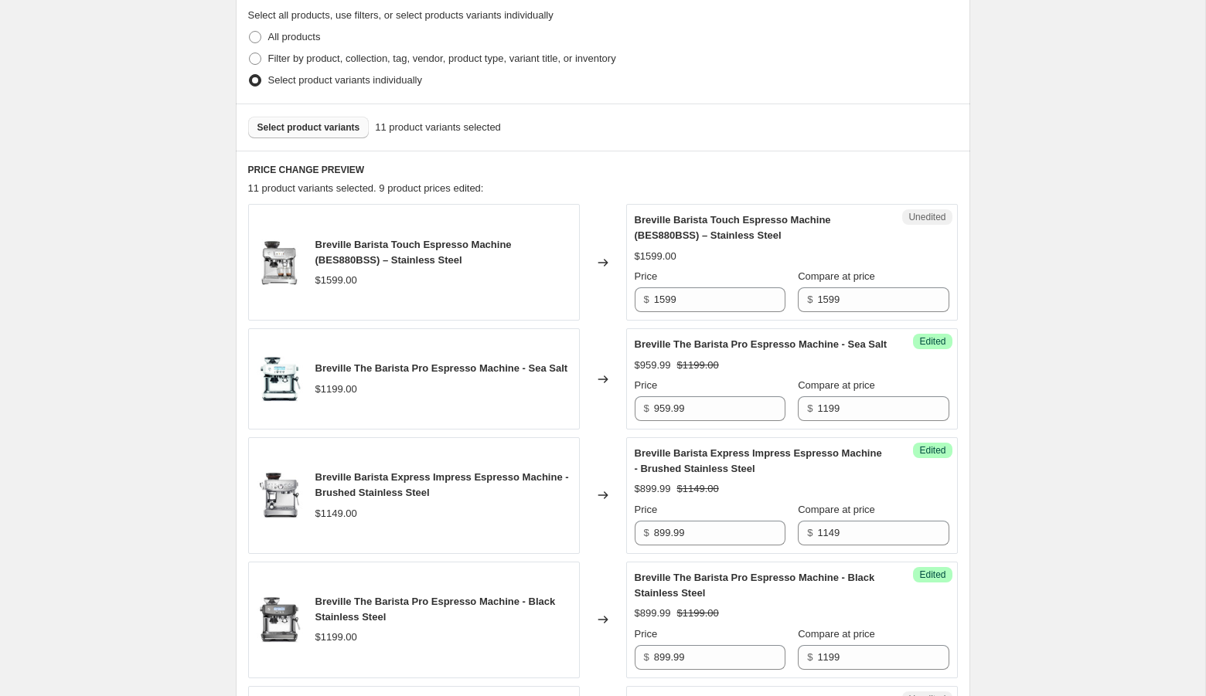
scroll to position [364, 0]
click at [672, 298] on input "1599" at bounding box center [719, 299] width 131 height 25
type input "1279.99"
click at [324, 133] on button "Select product variants" at bounding box center [308, 127] width 121 height 22
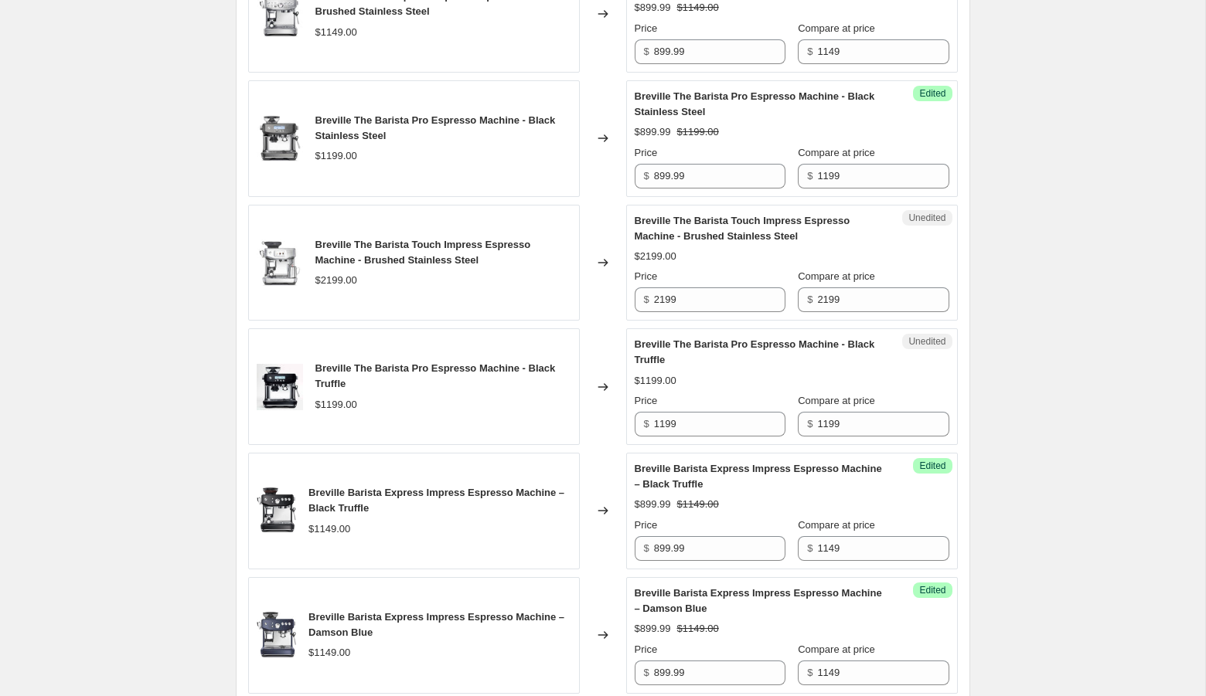
scroll to position [852, 0]
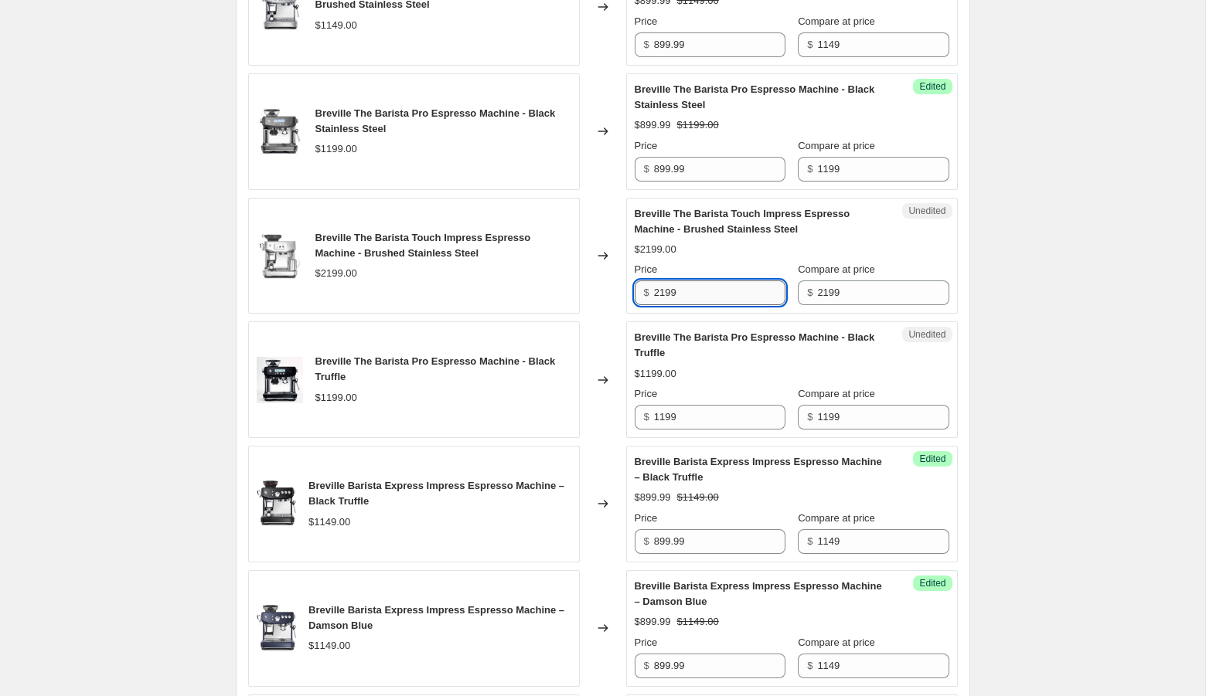
click at [696, 296] on input "2199" at bounding box center [719, 293] width 131 height 25
paste input "1759."
type input "1759.99"
click at [1102, 309] on div "Create new price [MEDICAL_DATA]. This page is ready Create new price [MEDICAL_D…" at bounding box center [602, 538] width 1205 height 2781
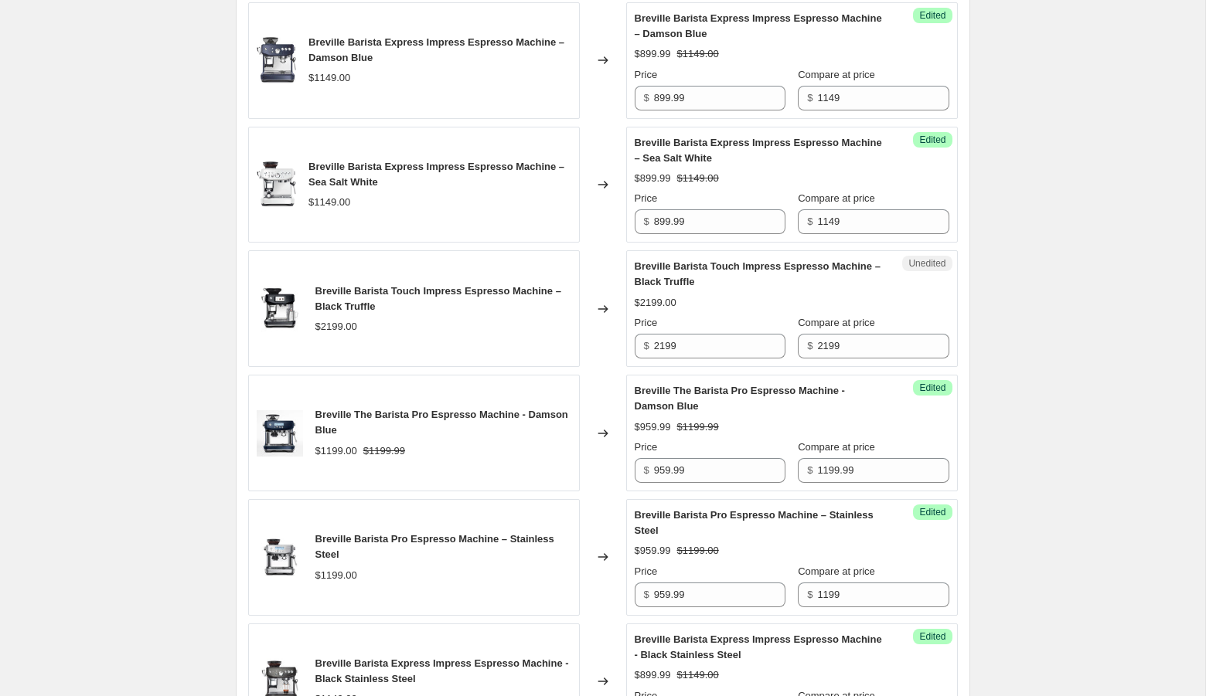
scroll to position [1423, 0]
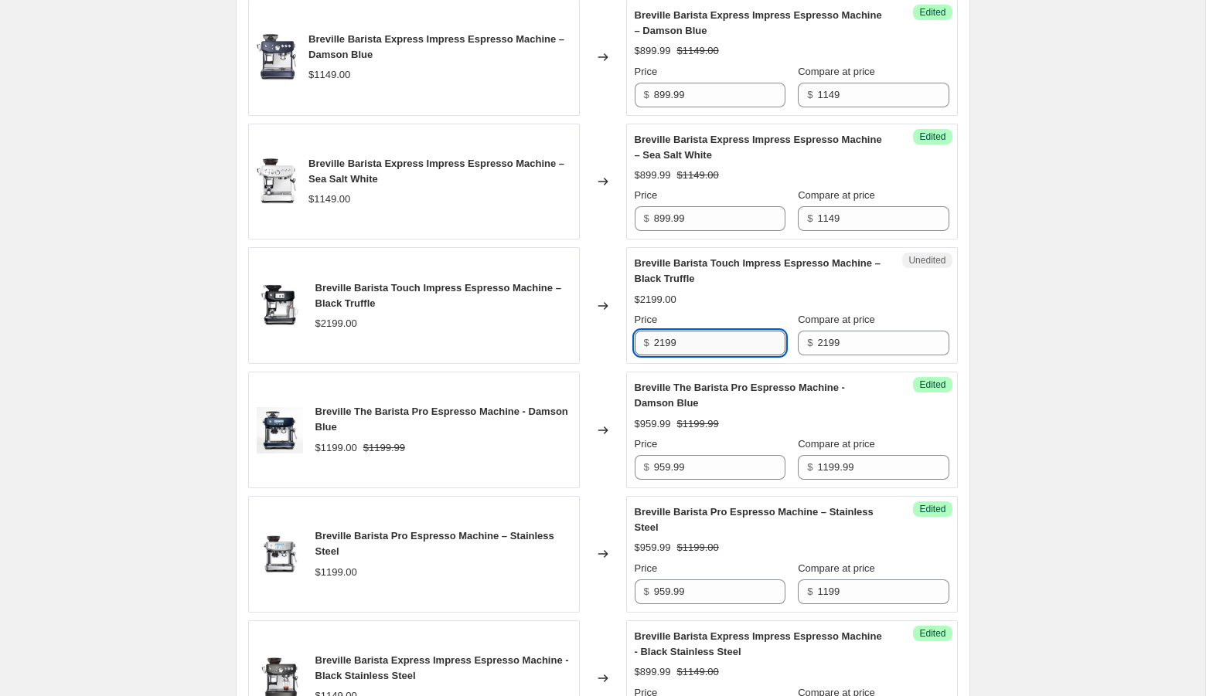
click at [720, 352] on input "2199" at bounding box center [719, 343] width 131 height 25
paste input "1759."
type input "1759.99"
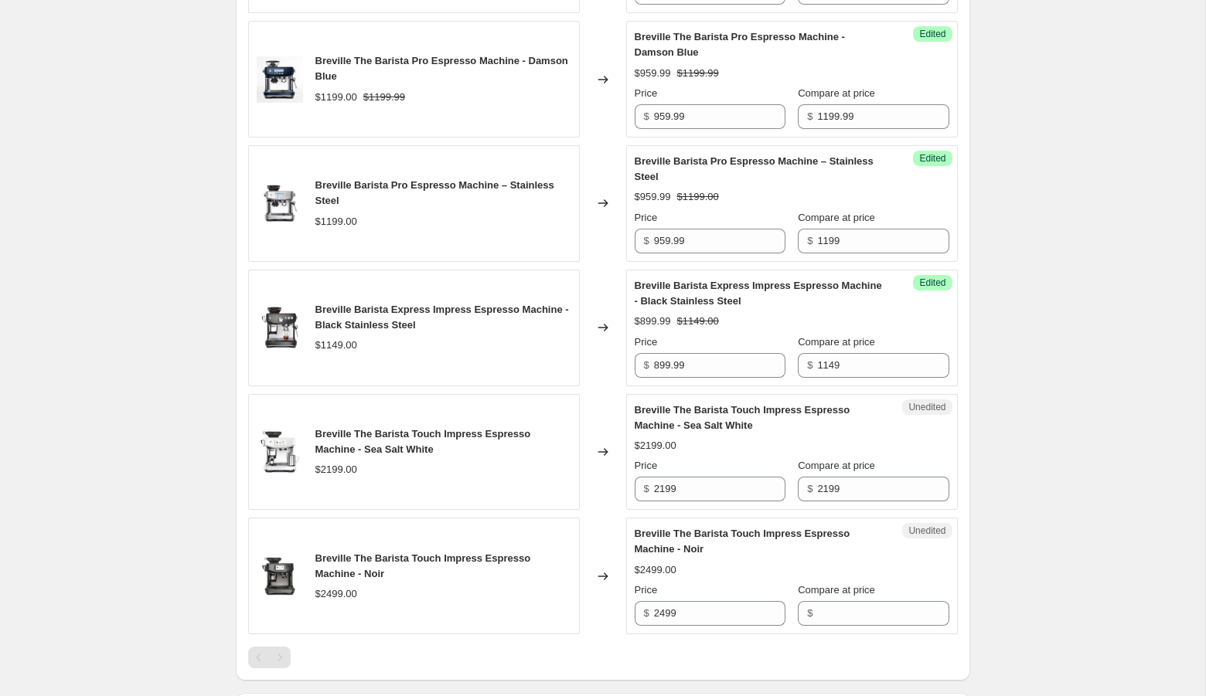
scroll to position [1775, 0]
click at [696, 498] on input "2199" at bounding box center [719, 488] width 131 height 25
paste input "1759."
type input "1759.99"
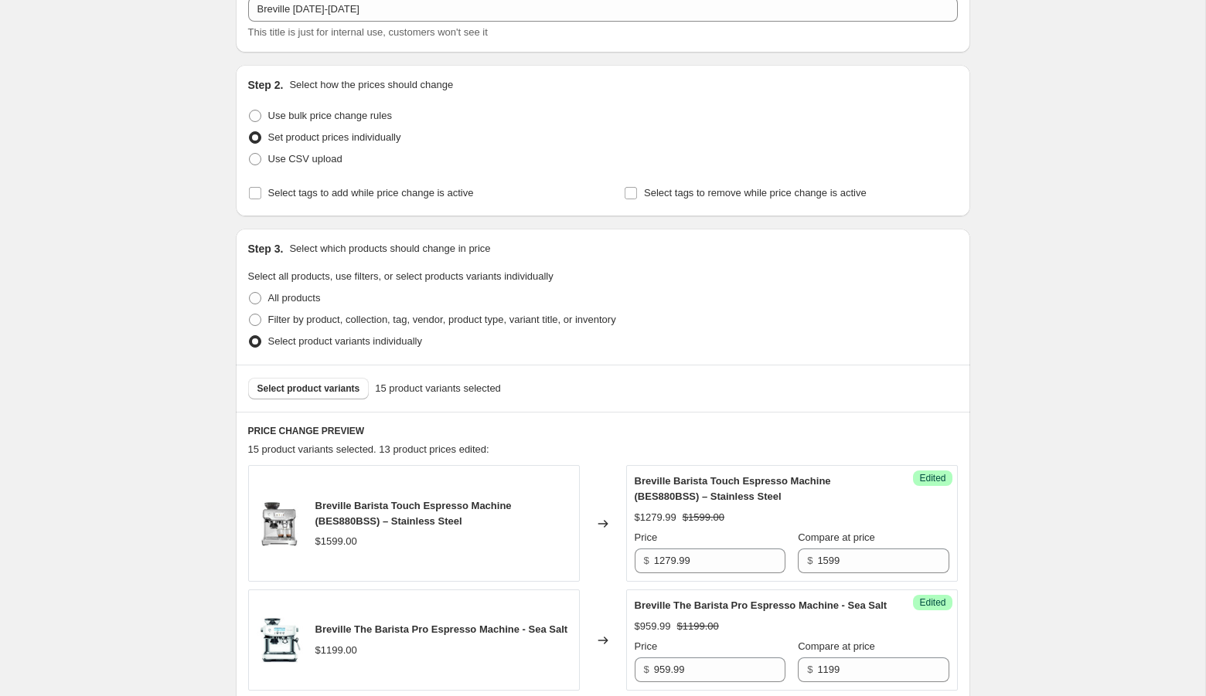
scroll to position [0, 0]
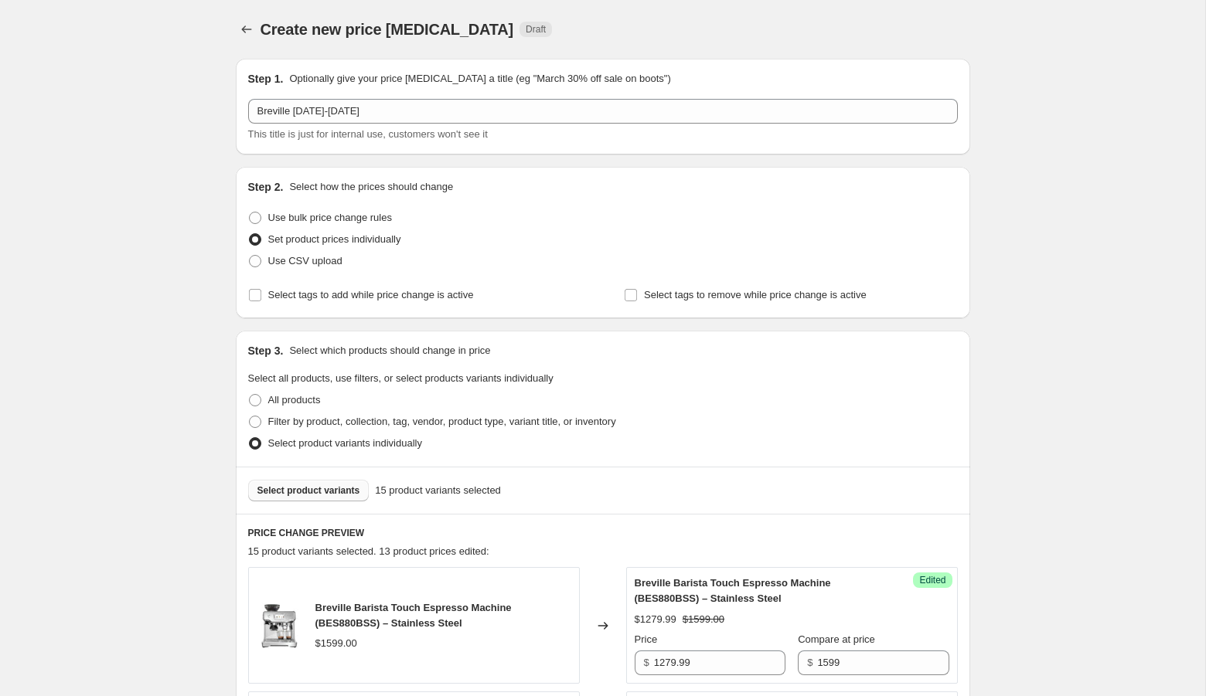
click at [324, 488] on span "Select product variants" at bounding box center [308, 491] width 103 height 12
click at [324, 294] on span "Select tags to add while price change is active" at bounding box center [371, 295] width 206 height 12
click at [261, 294] on input "Select tags to add while price change is active" at bounding box center [255, 295] width 12 height 12
checkbox input "true"
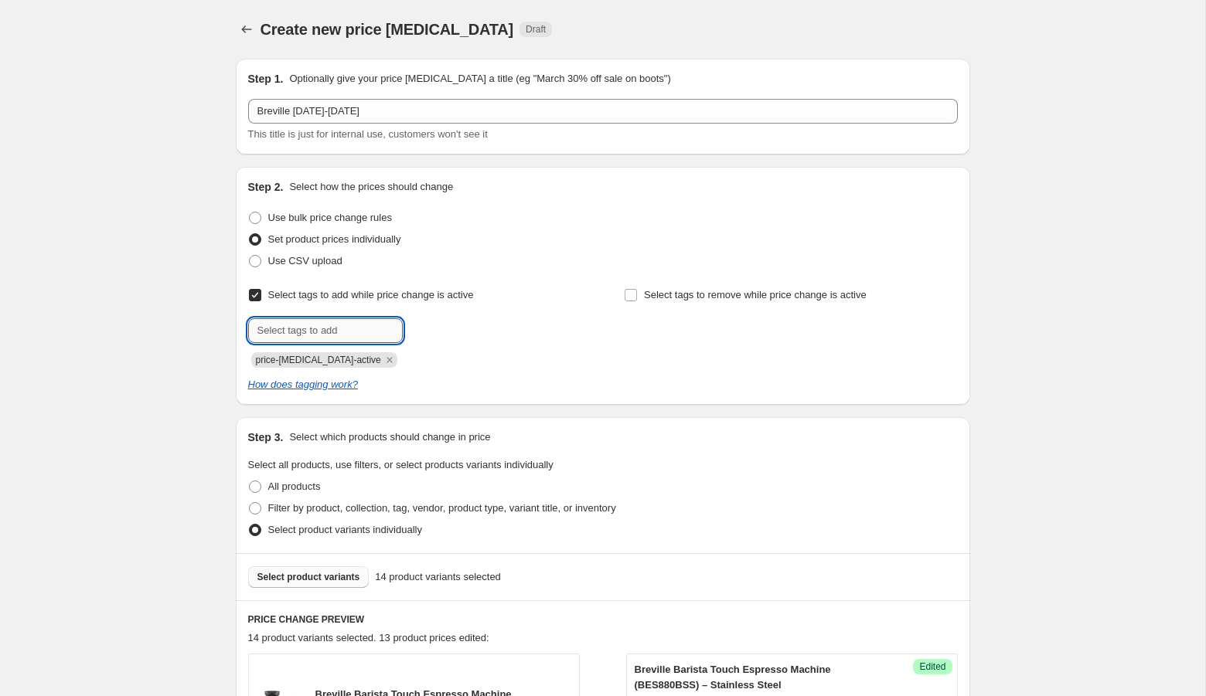
click at [346, 325] on input "text" at bounding box center [325, 330] width 155 height 25
type input "fall sale"
click at [454, 329] on span "fall sale" at bounding box center [453, 329] width 34 height 11
click at [715, 291] on span "Select tags to remove while price change is active" at bounding box center [755, 295] width 223 height 12
click at [637, 291] on input "Select tags to remove while price change is active" at bounding box center [631, 295] width 12 height 12
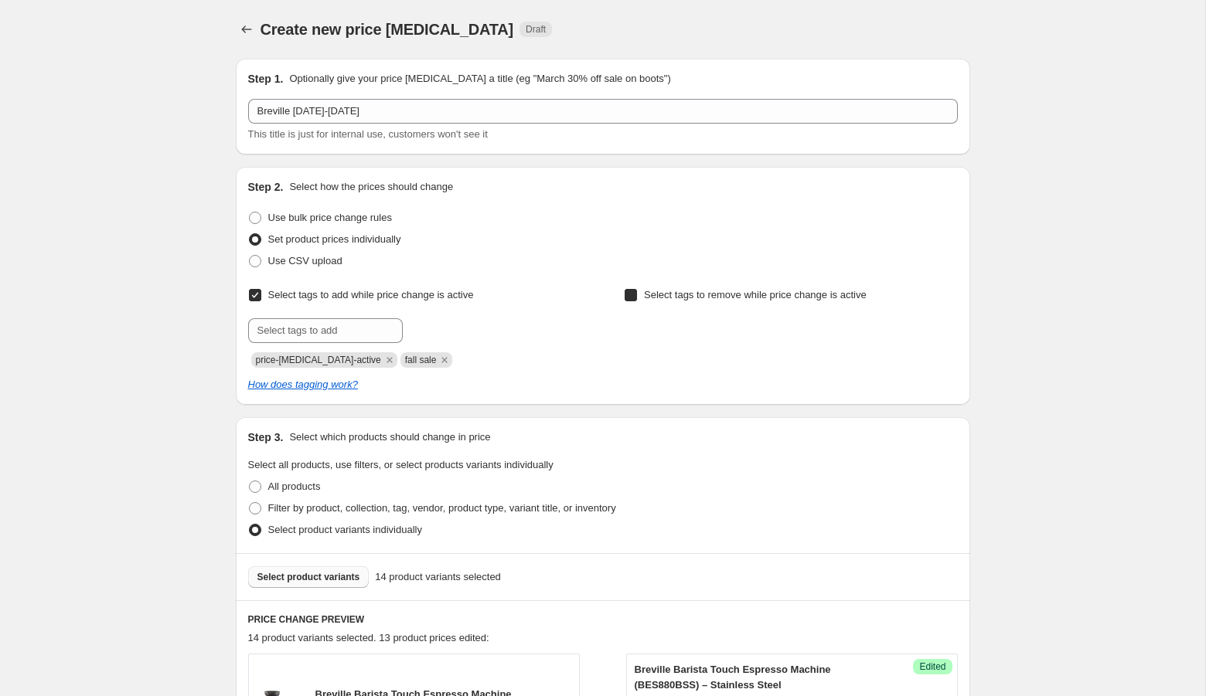
checkbox input "true"
click at [659, 331] on input "text" at bounding box center [701, 330] width 155 height 25
type input "fall sale"
click at [839, 333] on span "fall sale" at bounding box center [829, 329] width 34 height 11
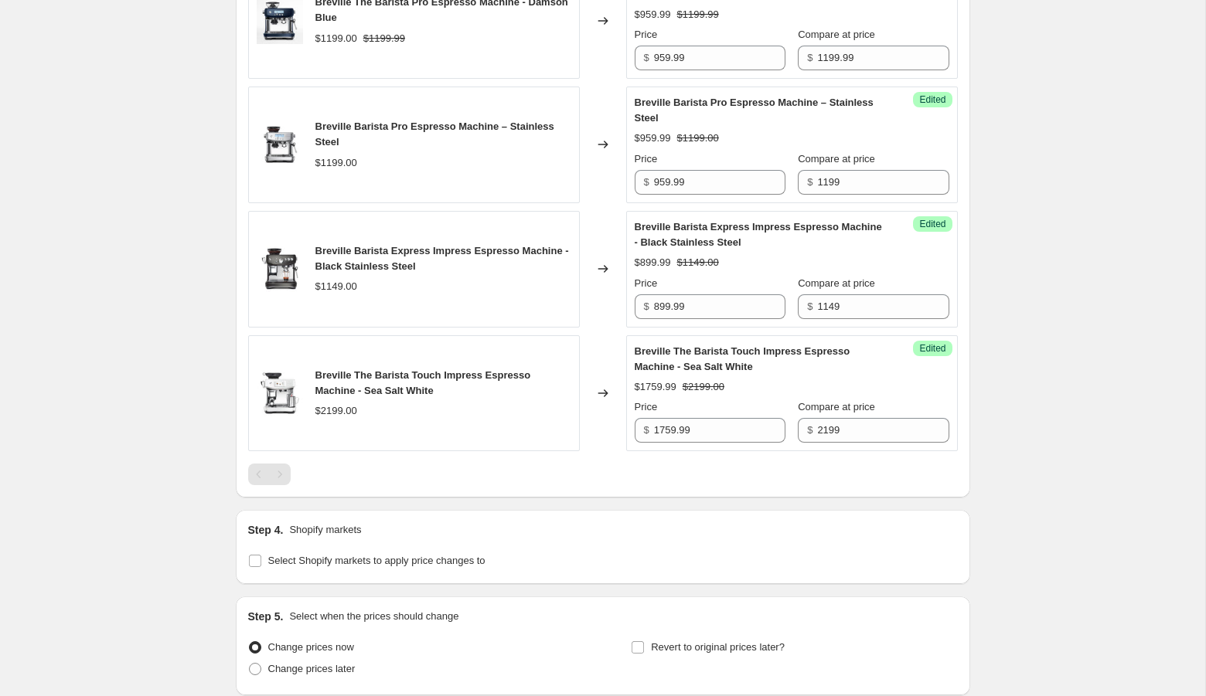
scroll to position [2052, 0]
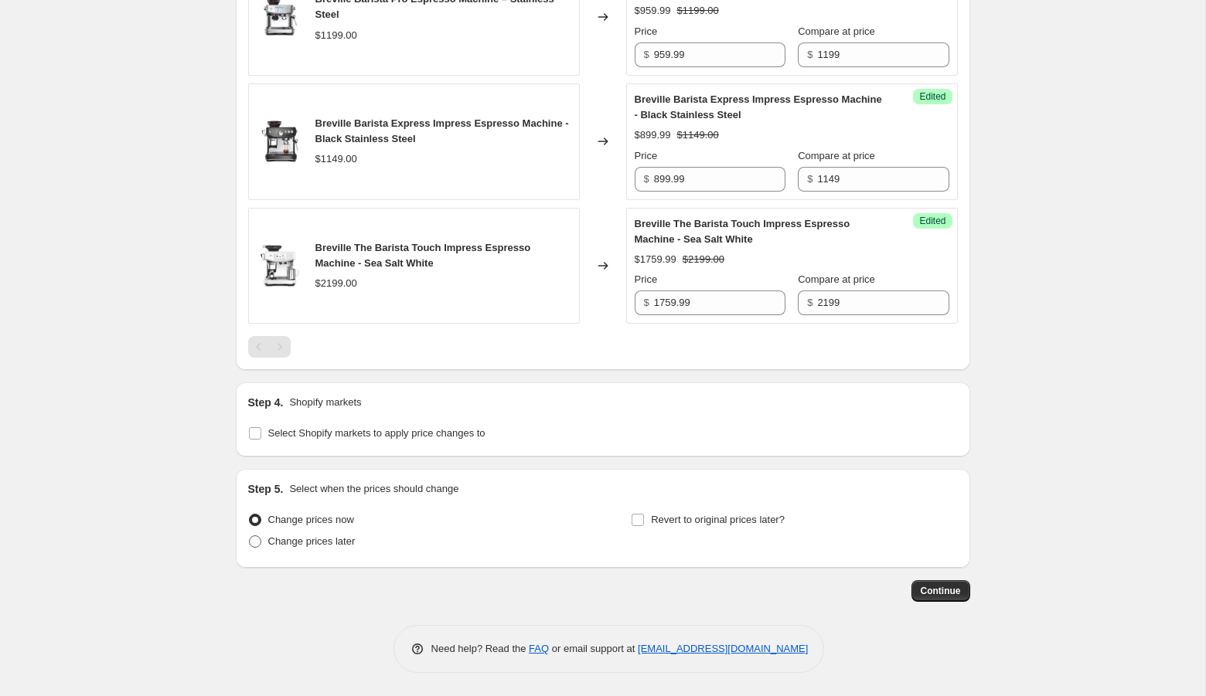
click at [285, 545] on span "Change prices later" at bounding box center [311, 542] width 87 height 12
click at [250, 536] on input "Change prices later" at bounding box center [249, 536] width 1 height 1
radio input "true"
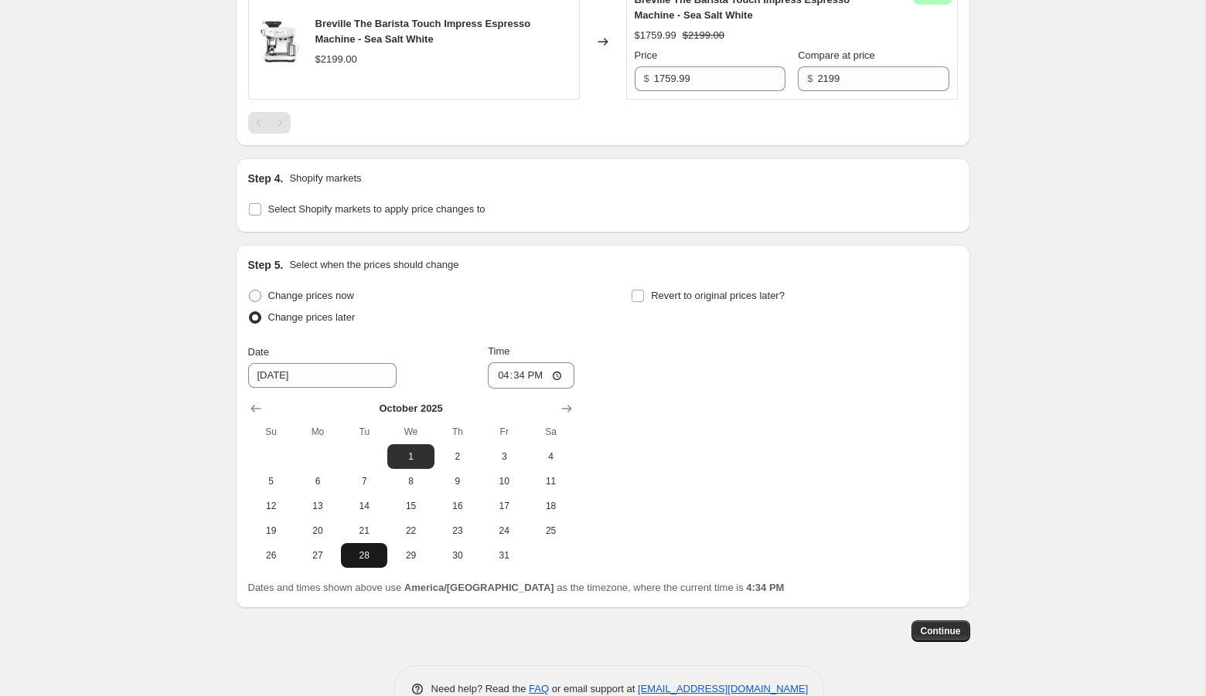
scroll to position [2293, 0]
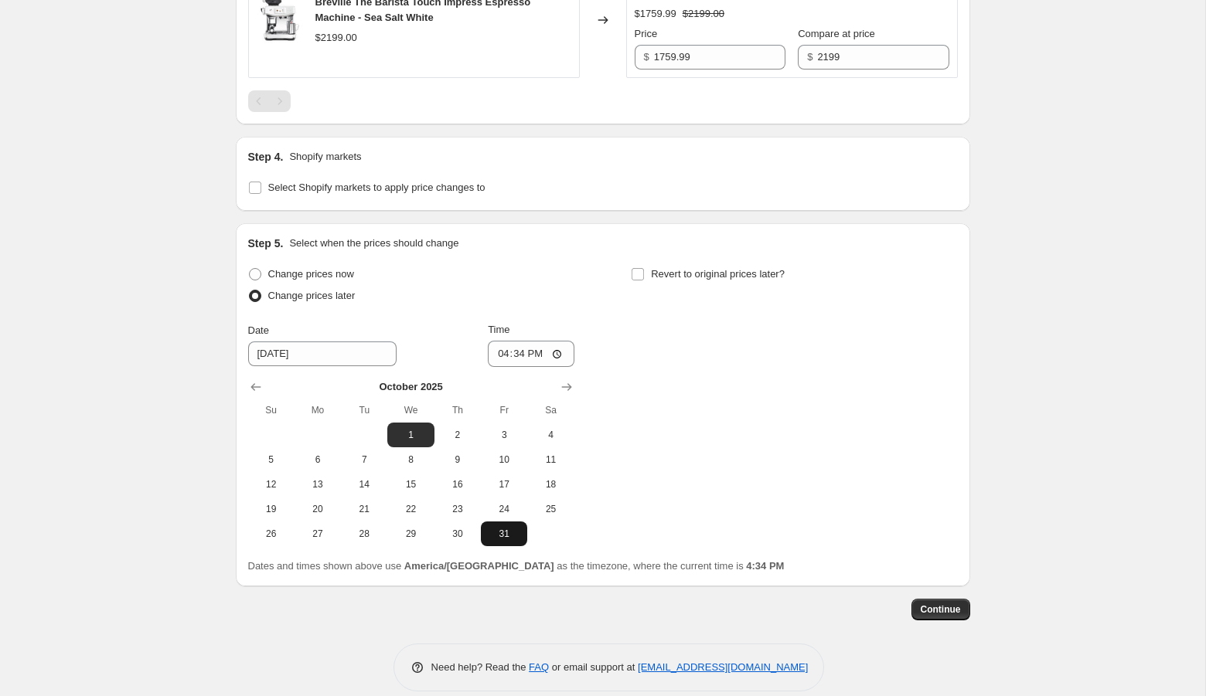
click at [508, 537] on span "31" at bounding box center [504, 534] width 34 height 12
type input "[DATE]"
click at [648, 277] on label "Revert to original prices later?" at bounding box center [708, 275] width 154 height 22
click at [644, 277] on input "Revert to original prices later?" at bounding box center [637, 274] width 12 height 12
checkbox input "true"
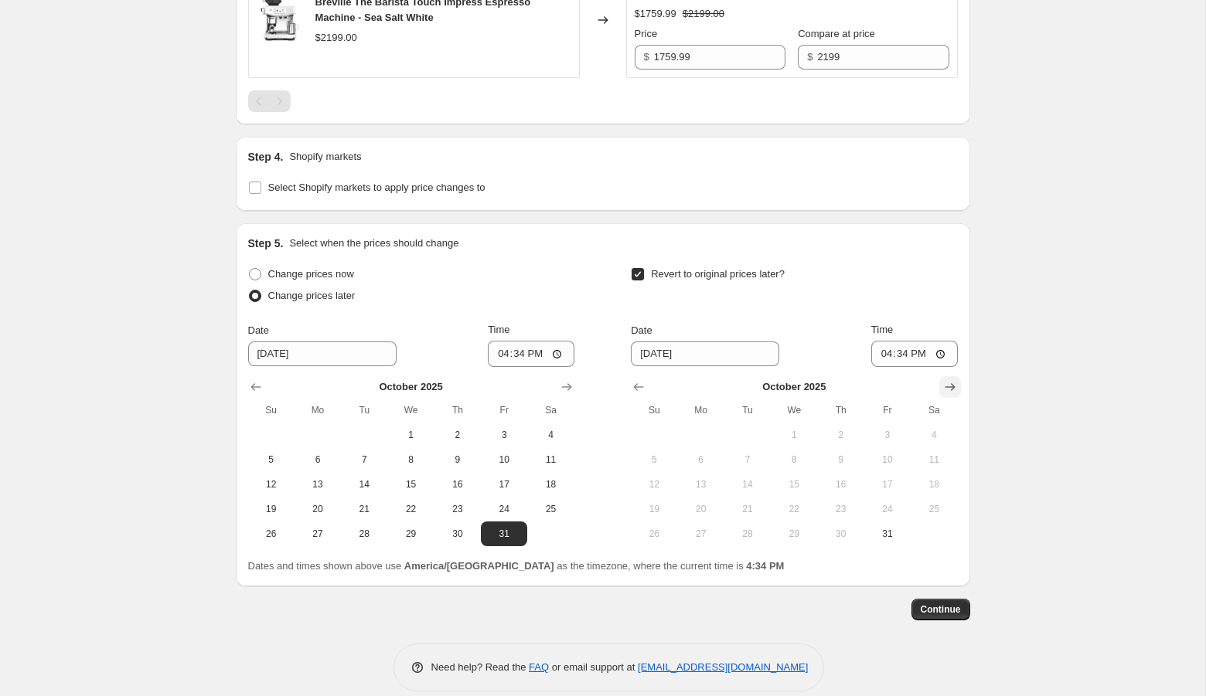
click at [944, 391] on icon "Show next month, November 2025" at bounding box center [949, 387] width 15 height 15
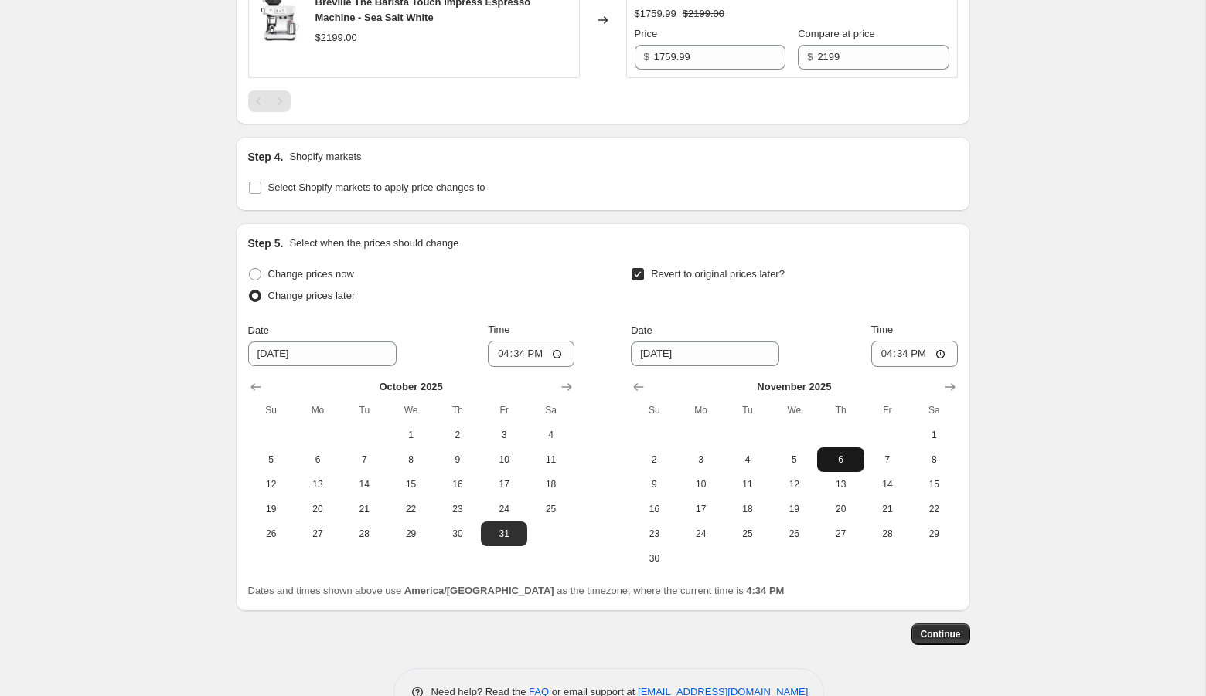
click at [833, 462] on span "6" at bounding box center [840, 460] width 34 height 12
type input "[DATE]"
click at [494, 363] on input "16:34" at bounding box center [531, 354] width 87 height 26
click at [499, 359] on input "23:59" at bounding box center [531, 354] width 87 height 26
type input "00:01"
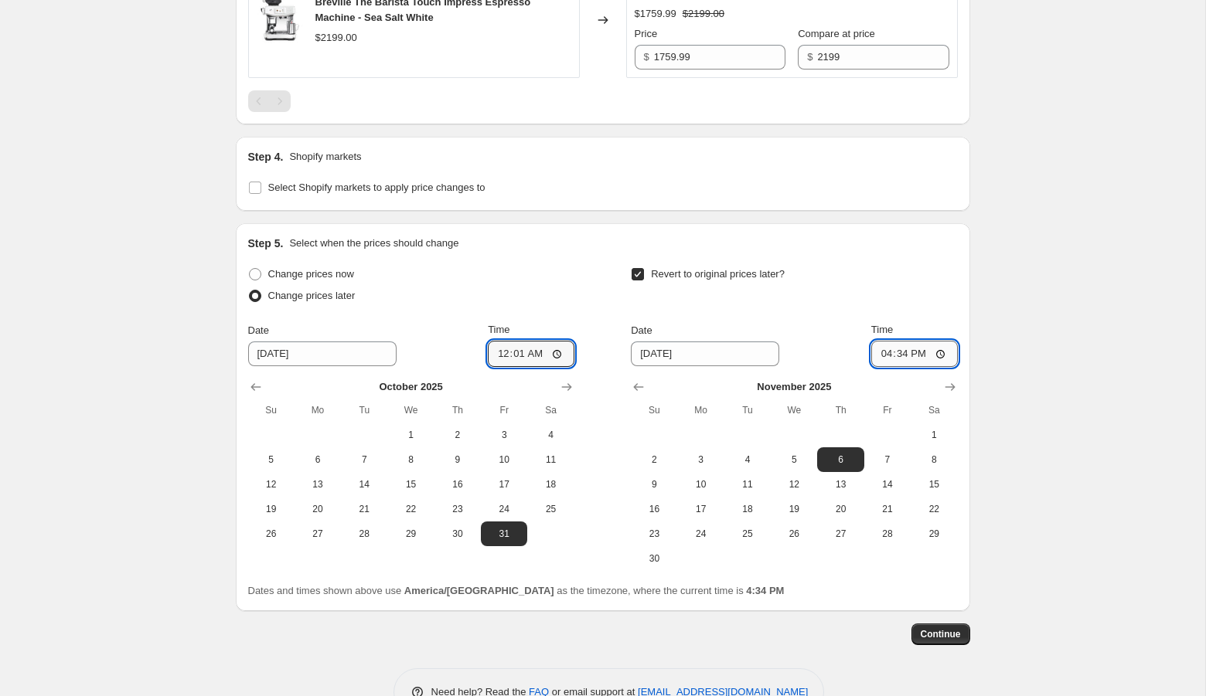
click at [878, 364] on input "16:34" at bounding box center [914, 354] width 87 height 26
type input "23:59"
click at [942, 637] on span "Continue" at bounding box center [941, 634] width 40 height 12
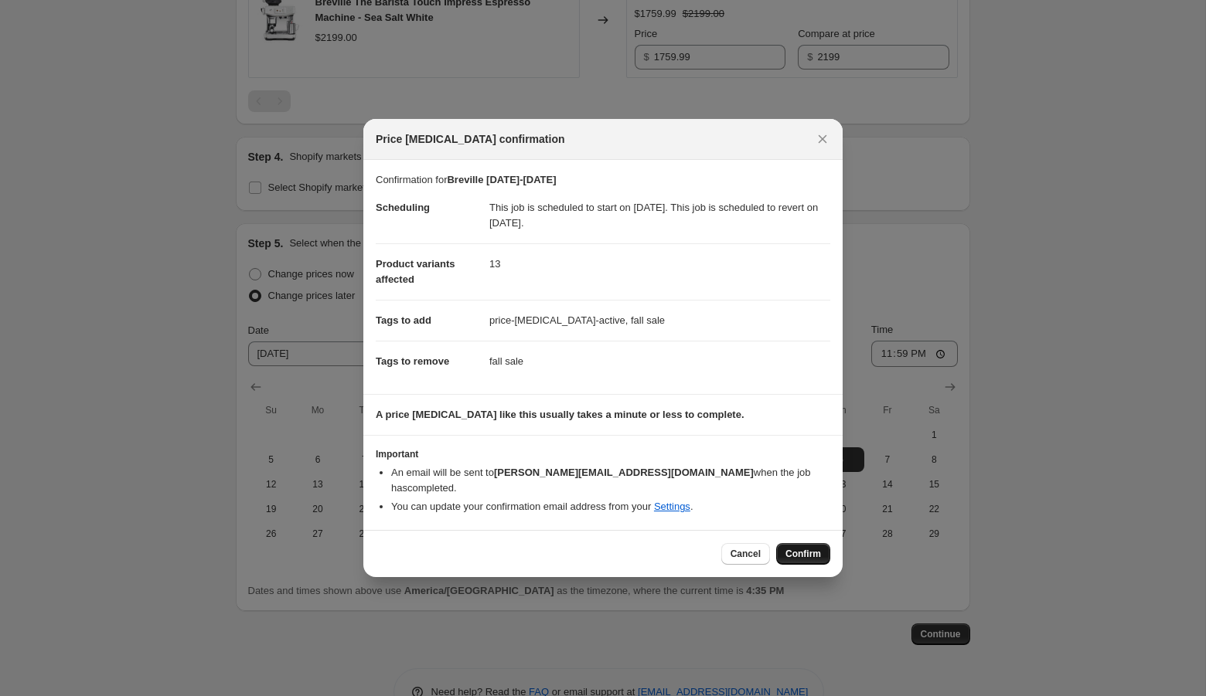
click at [815, 548] on span "Confirm" at bounding box center [803, 554] width 36 height 12
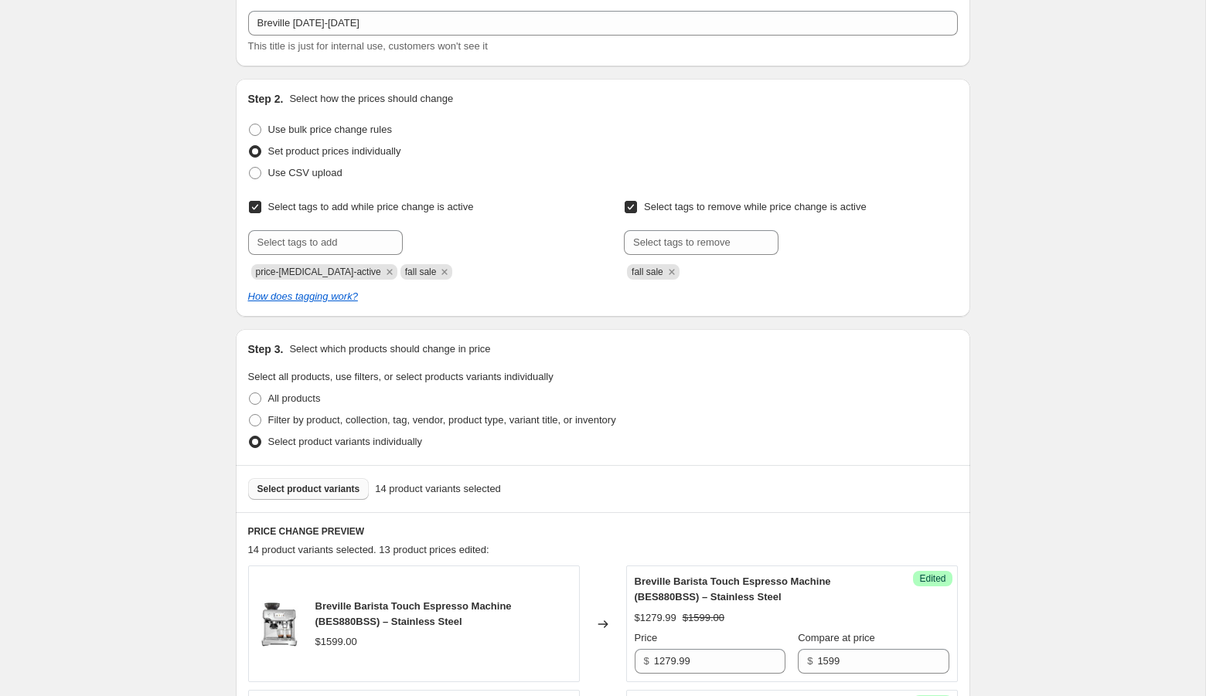
scroll to position [184, 0]
click at [323, 488] on span "Select product variants" at bounding box center [308, 488] width 103 height 12
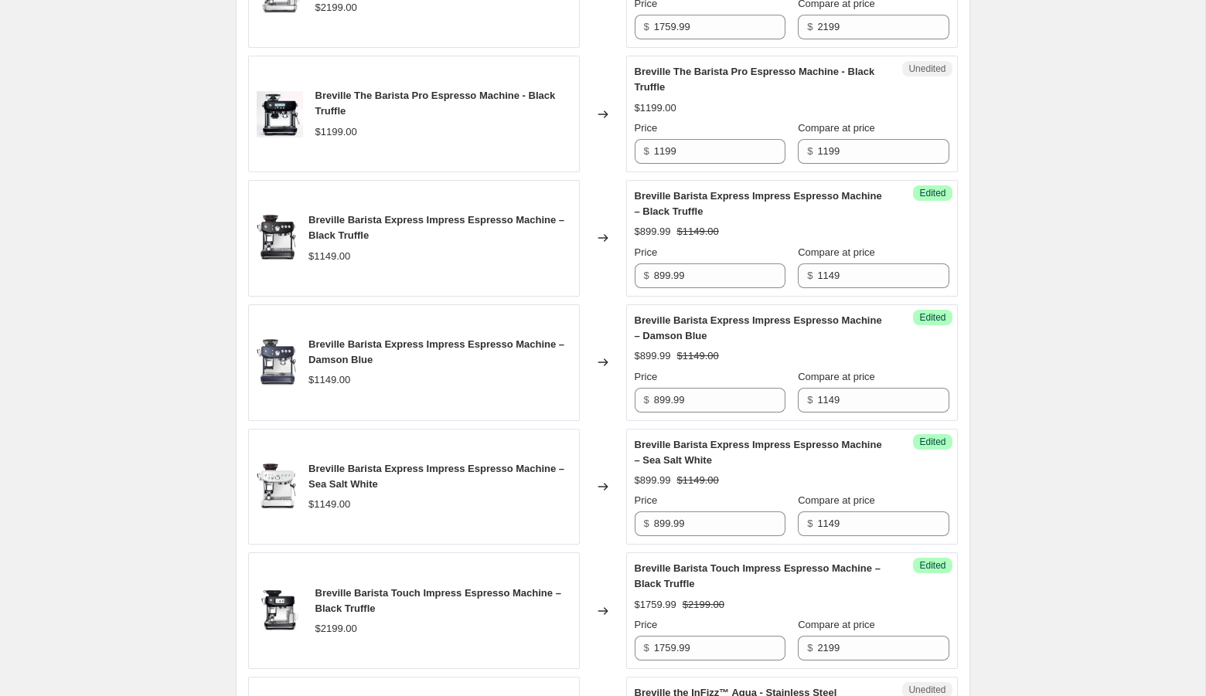
scroll to position [1301, 0]
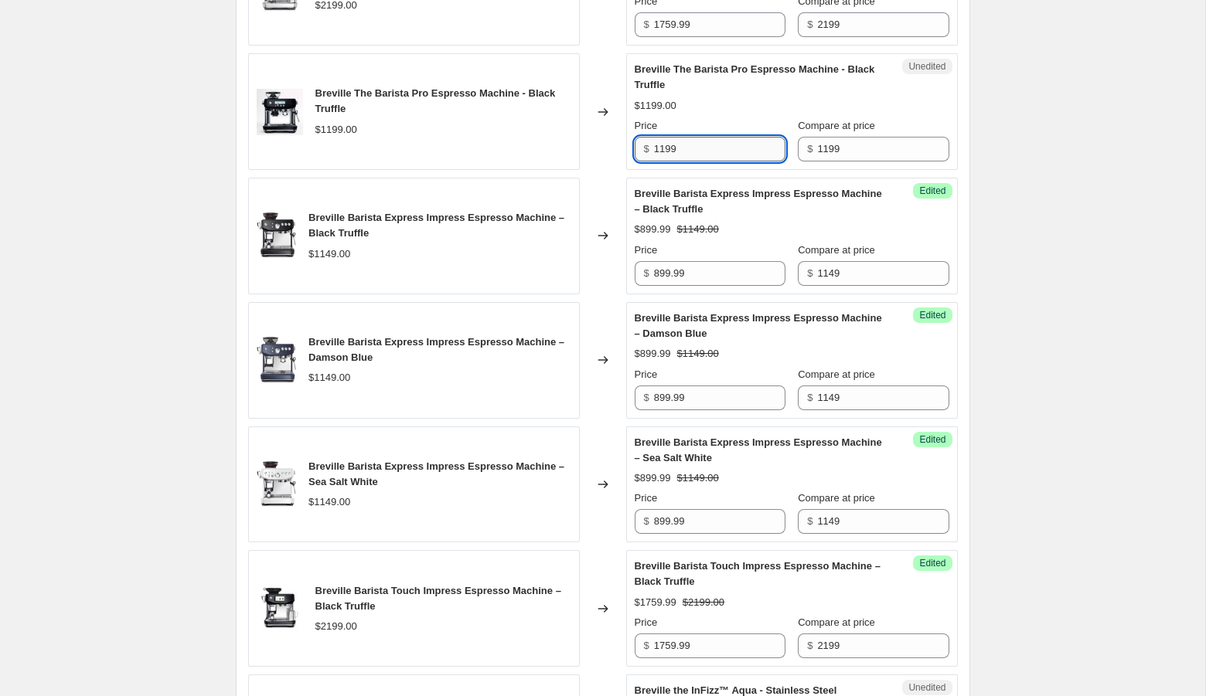
click at [685, 155] on input "1199" at bounding box center [719, 149] width 131 height 25
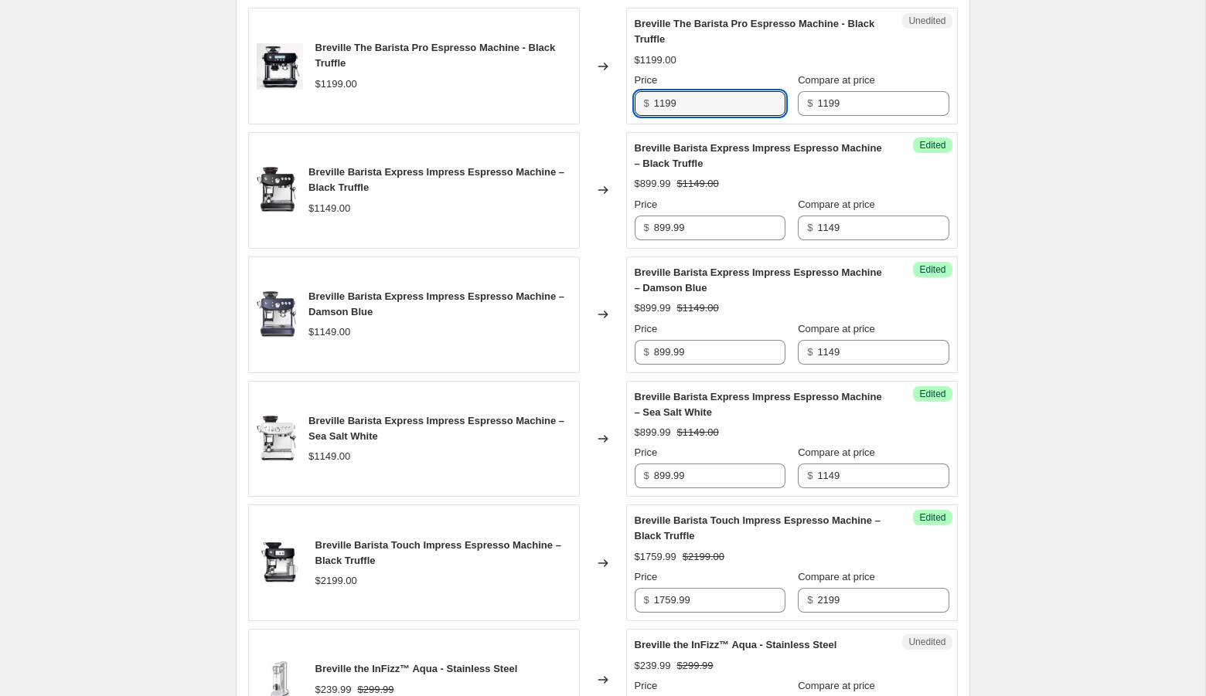
scroll to position [1323, 0]
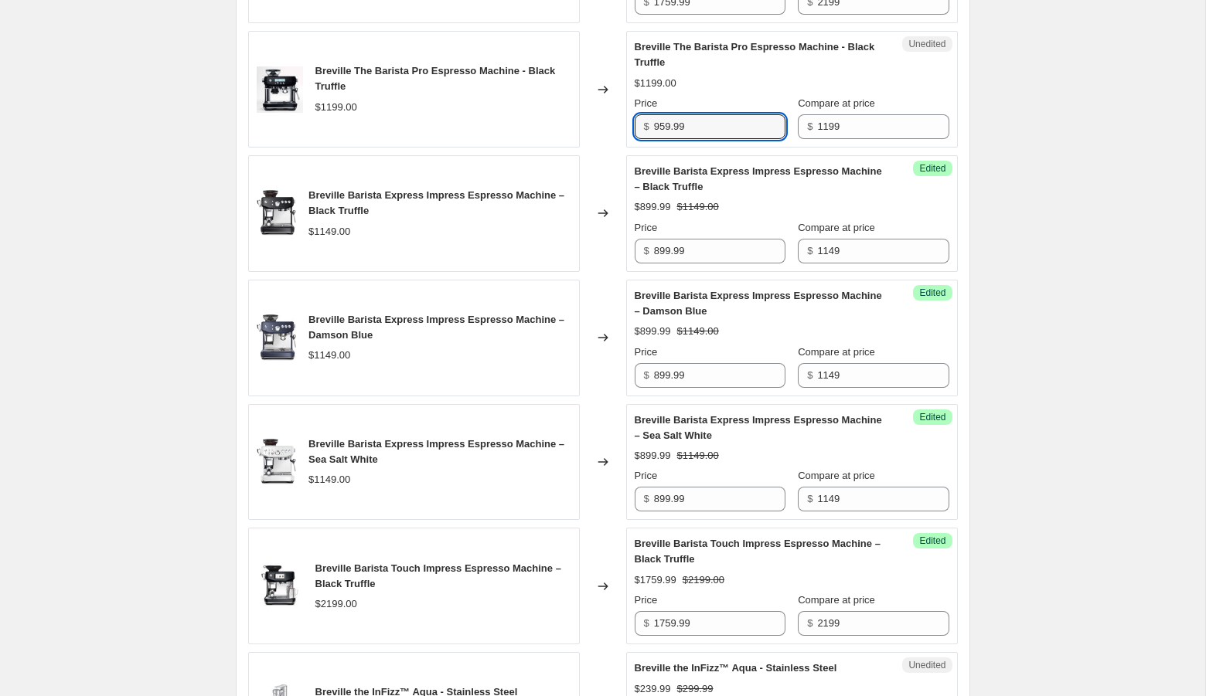
type input "959.99"
click at [1048, 249] on div "Breville [DATE]-[DATE]. This page is ready Breville [DATE]-[DATE] Info Schedule…" at bounding box center [602, 559] width 1205 height 3764
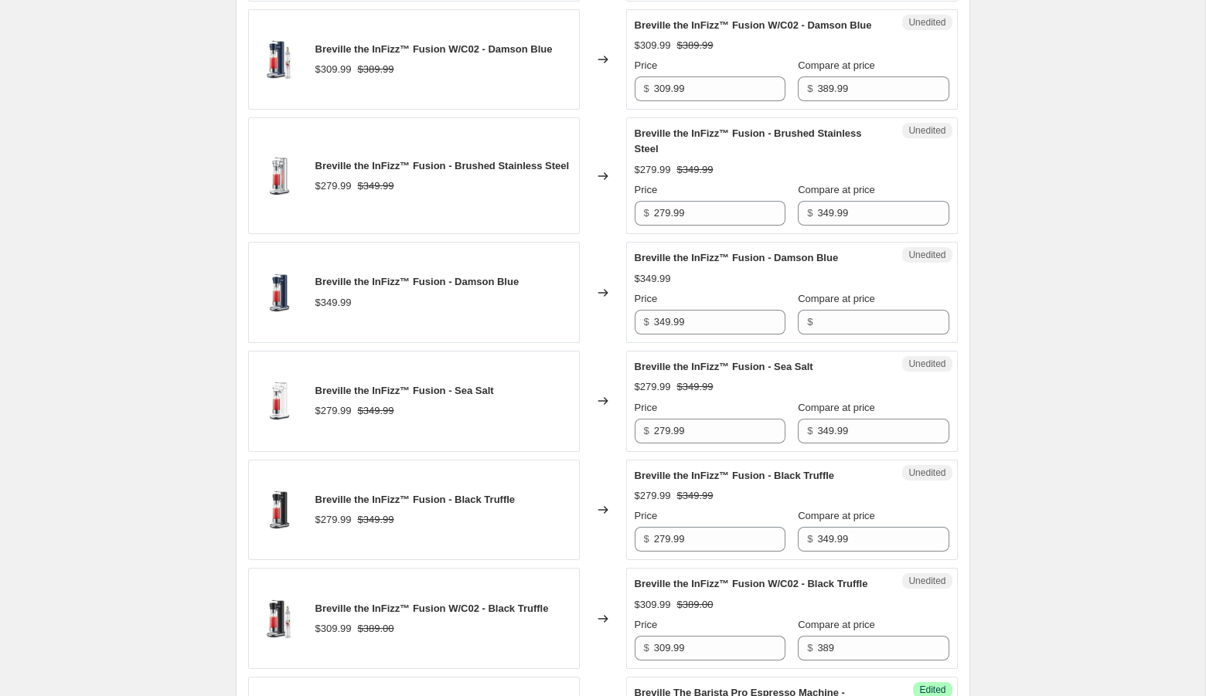
scroll to position [2325, 0]
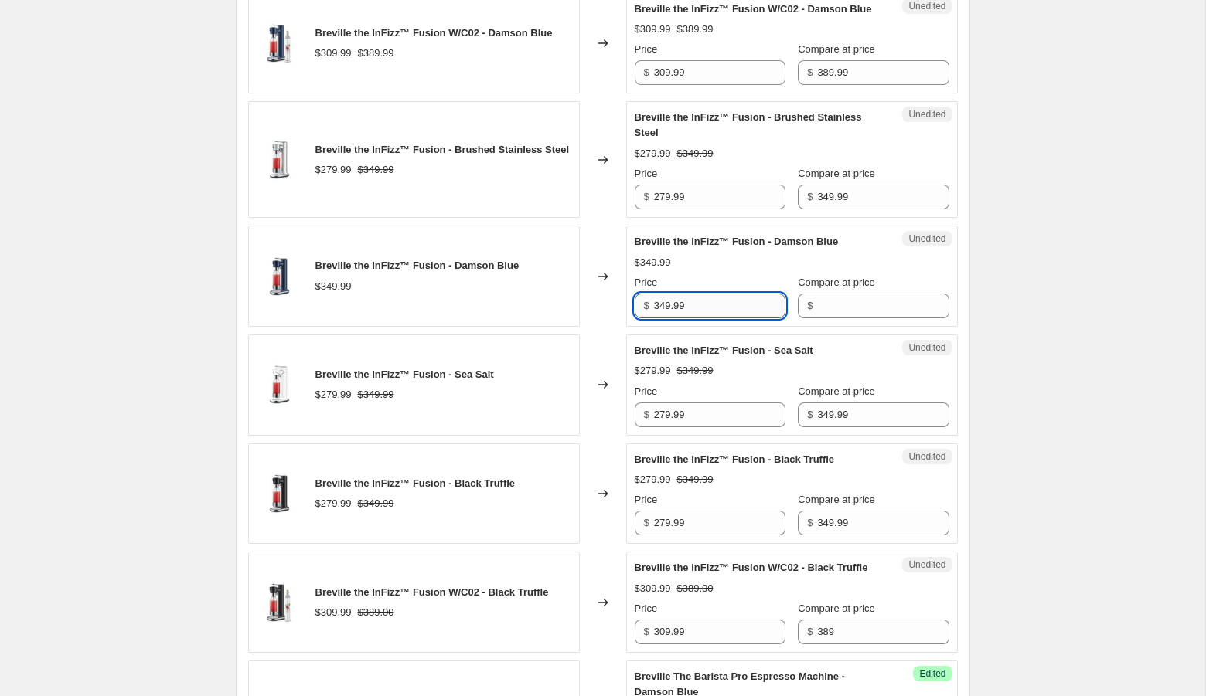
click at [723, 318] on input "349.99" at bounding box center [719, 306] width 131 height 25
click at [817, 318] on input "Compare at price" at bounding box center [882, 306] width 131 height 25
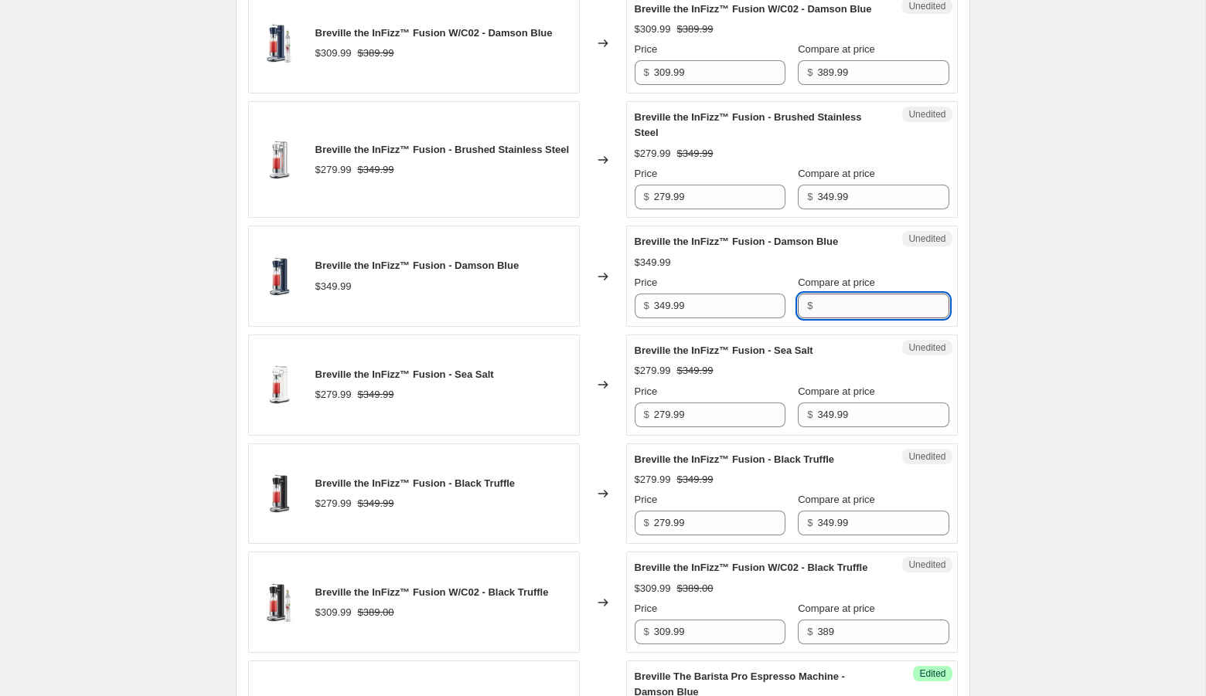
paste input "349.99"
type input "349.99"
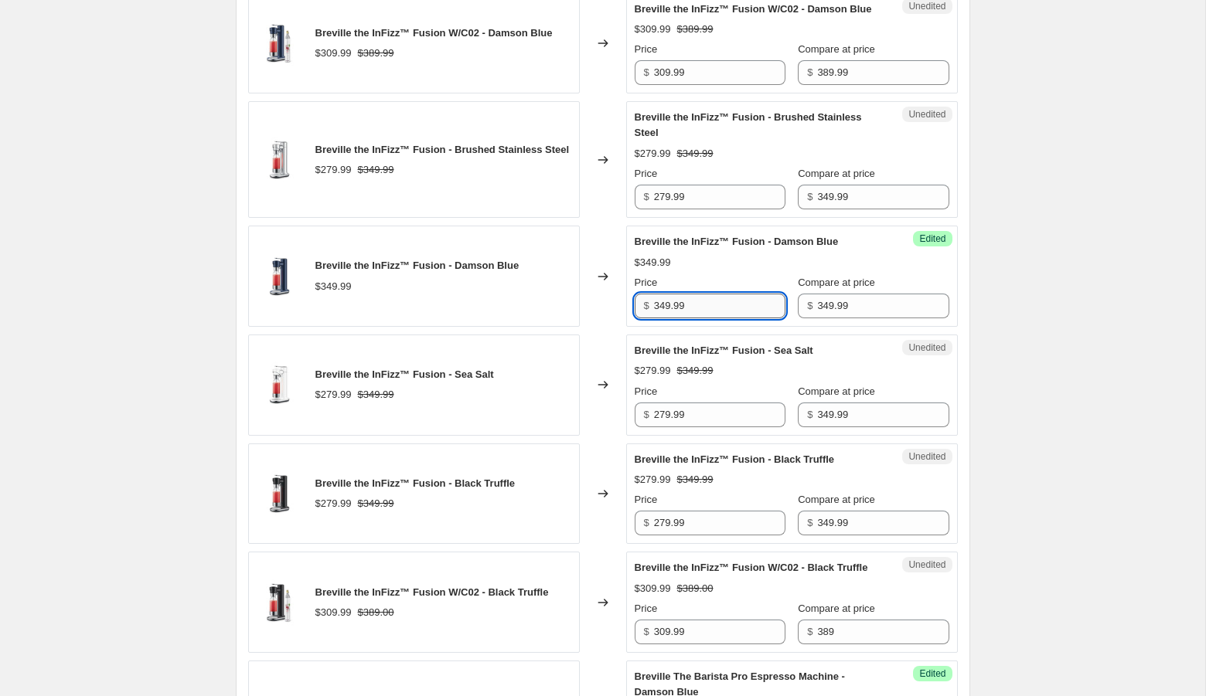
click at [667, 318] on input "349.99" at bounding box center [719, 306] width 131 height 25
type input "279.99"
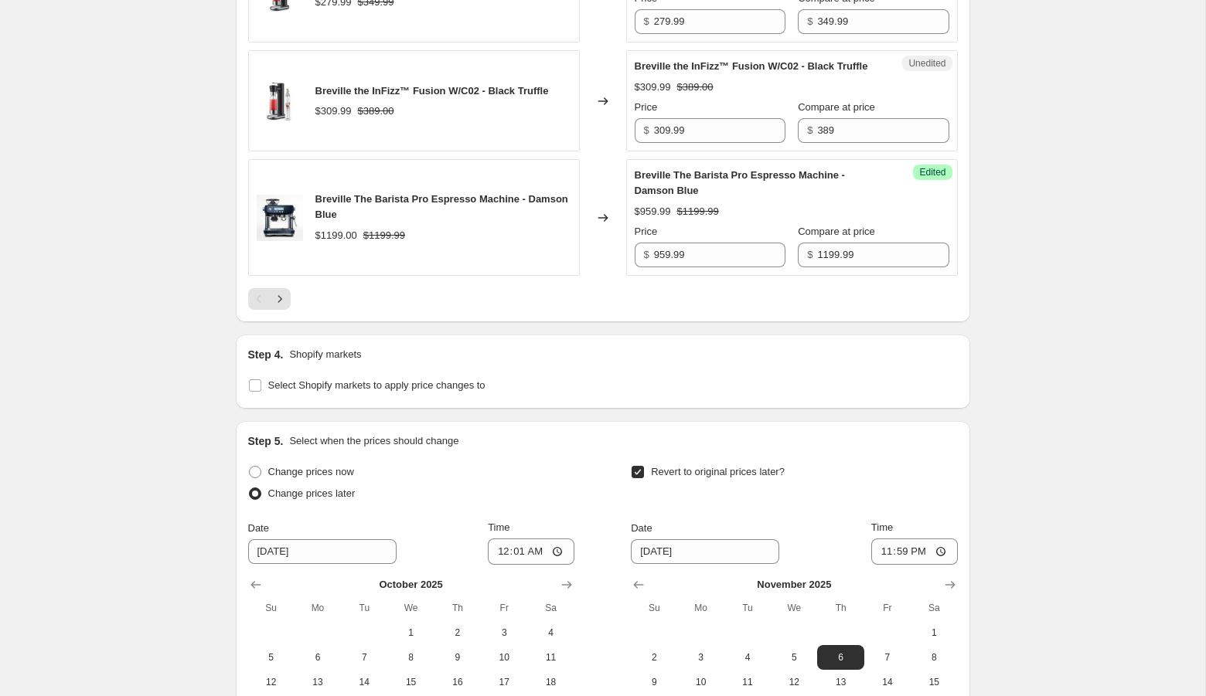
scroll to position [2827, 0]
click at [282, 306] on icon "Next" at bounding box center [279, 298] width 15 height 15
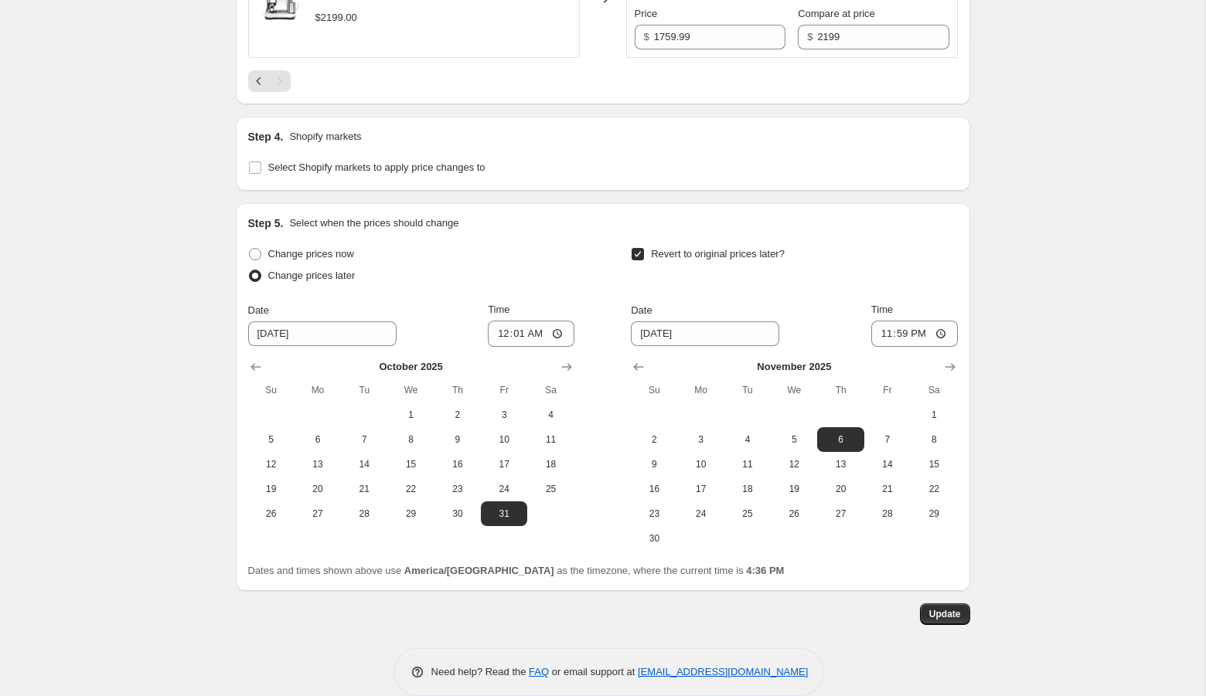
scroll to position [1075, 0]
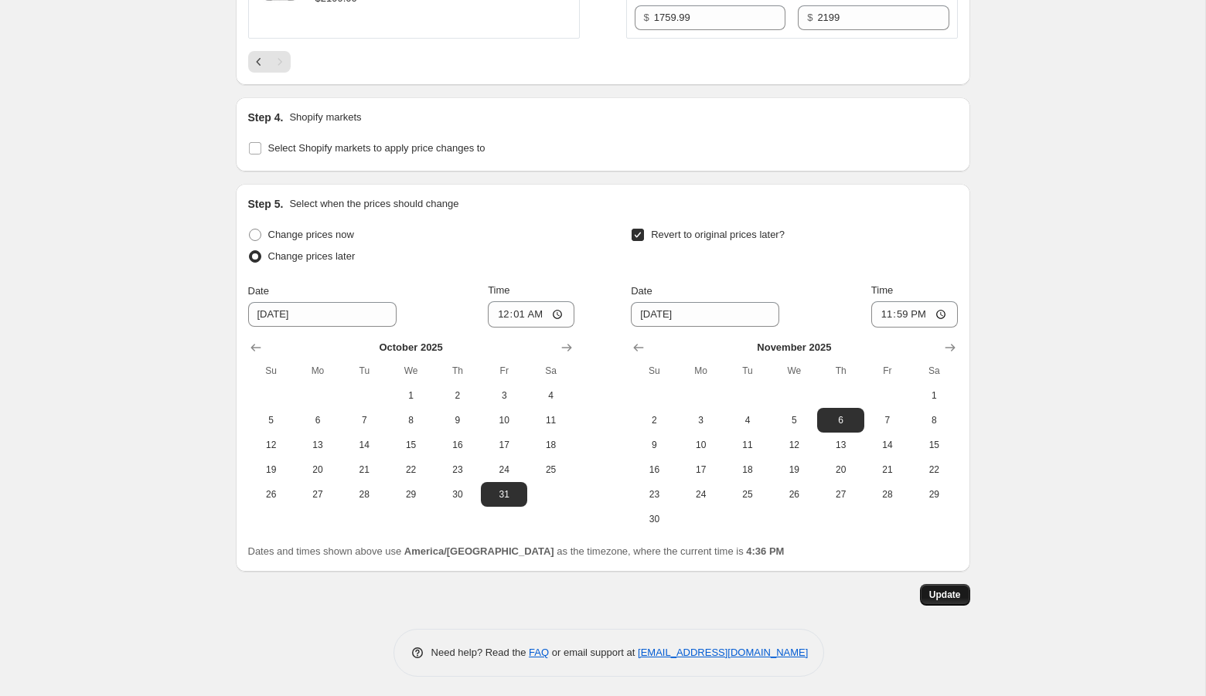
click at [948, 597] on span "Update" at bounding box center [945, 595] width 32 height 12
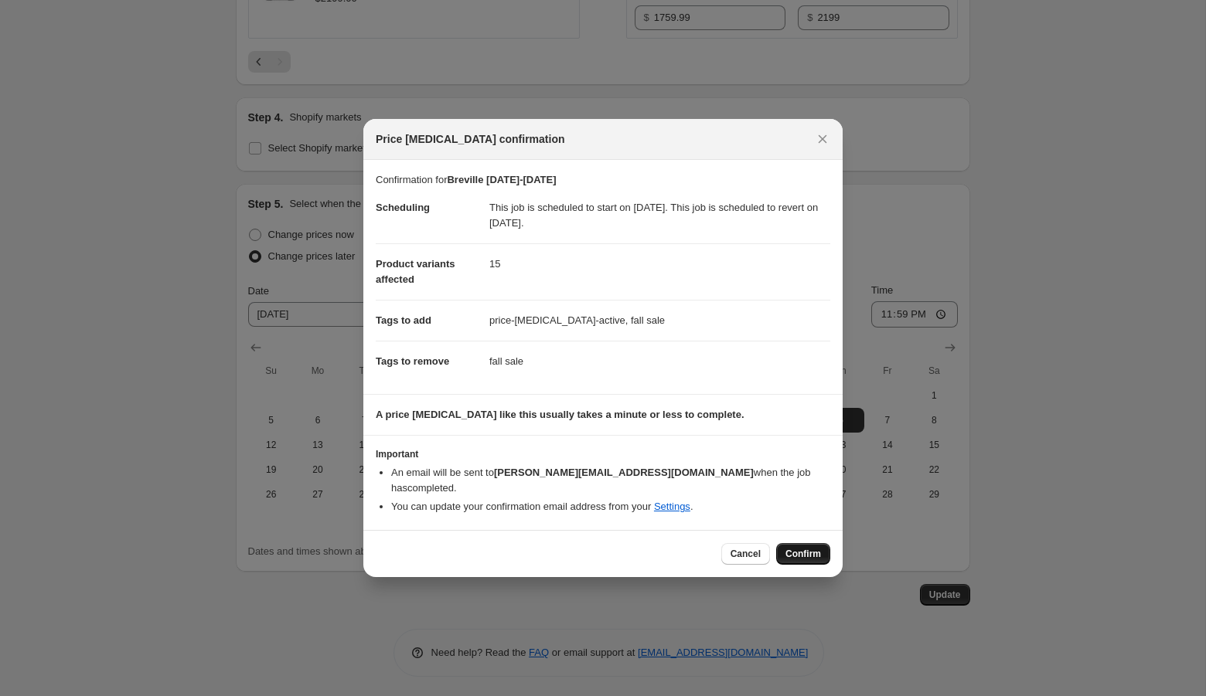
click at [803, 550] on span "Confirm" at bounding box center [803, 554] width 36 height 12
